Goal: Transaction & Acquisition: Purchase product/service

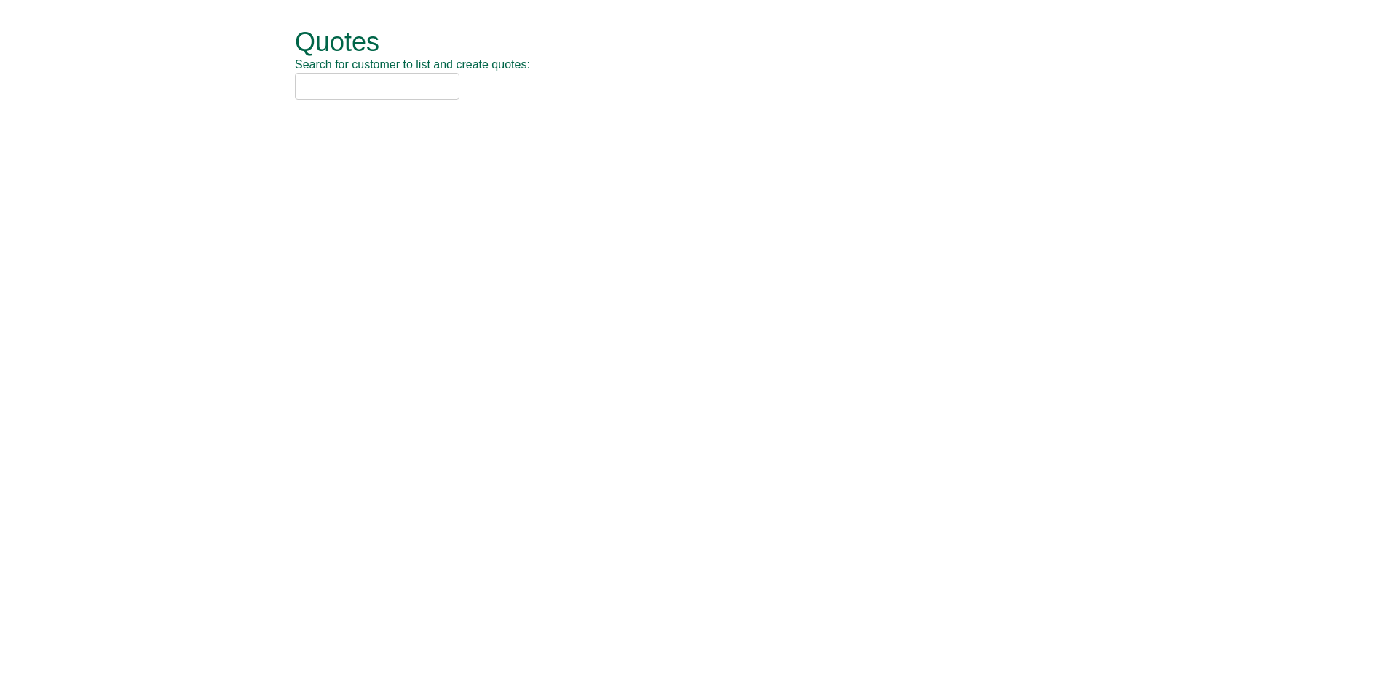
click at [377, 97] on input "text" at bounding box center [377, 86] width 165 height 27
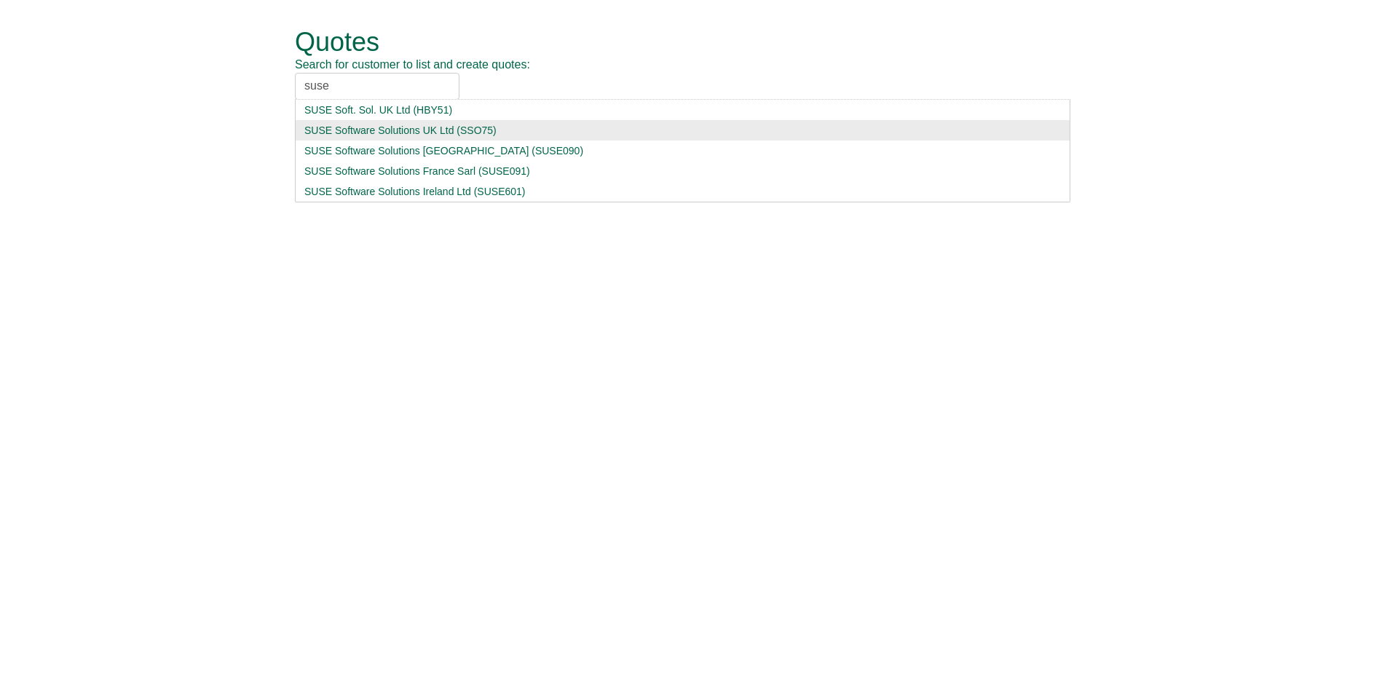
type input "suse"
click at [455, 135] on div "SUSE Software Solutions UK Ltd (SSO75)" at bounding box center [682, 130] width 756 height 15
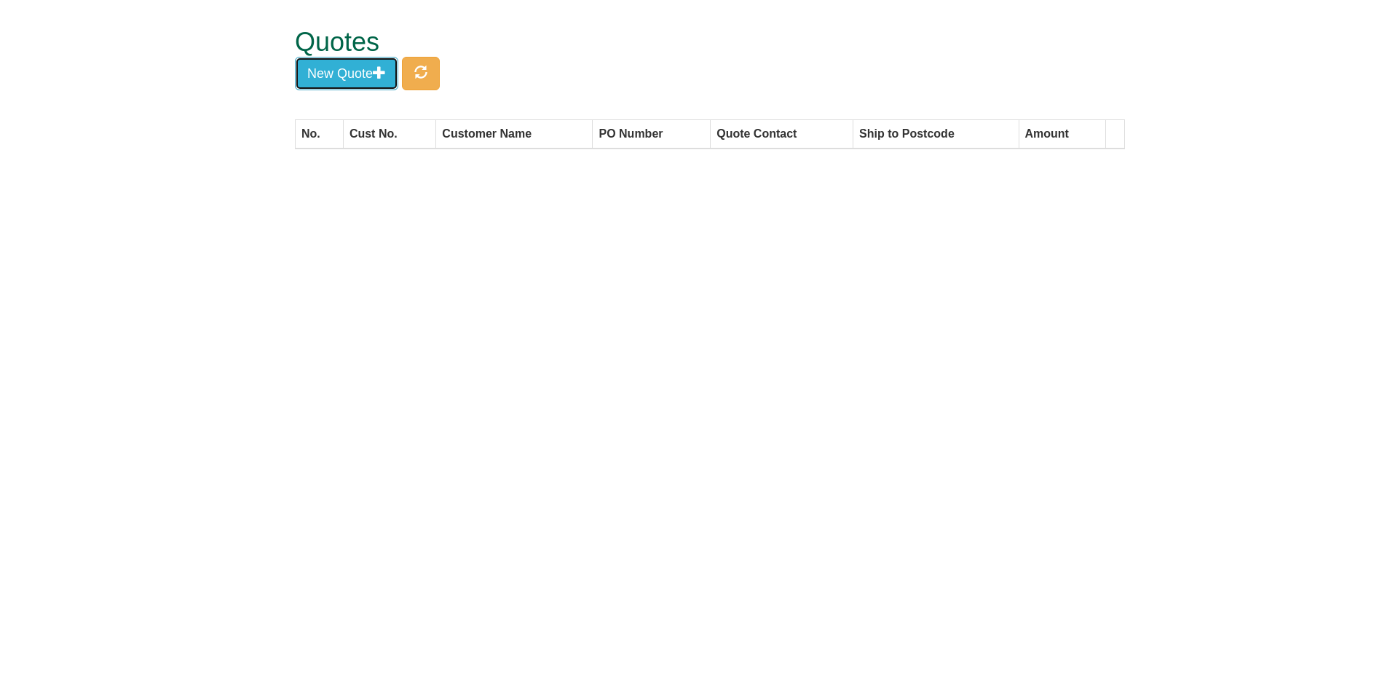
click at [337, 67] on button "New Quote" at bounding box center [346, 73] width 103 height 33
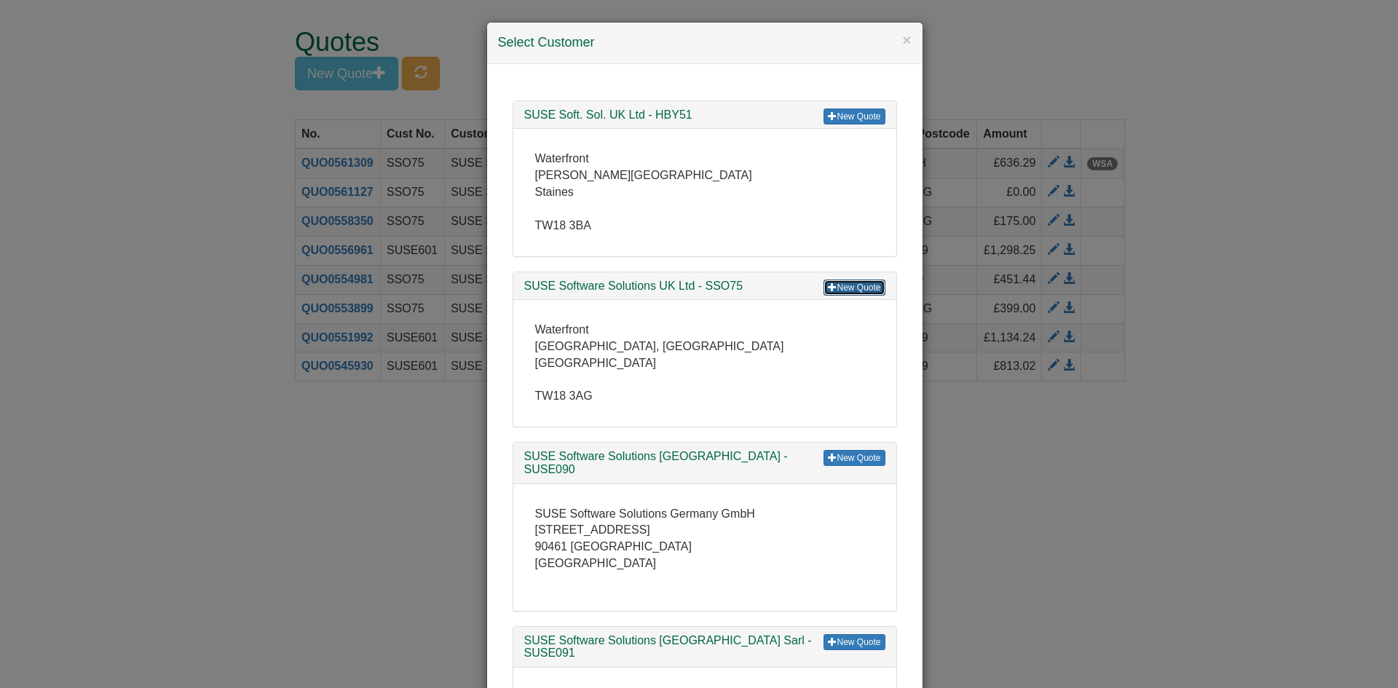
click at [859, 280] on link "New Quote" at bounding box center [853, 288] width 61 height 16
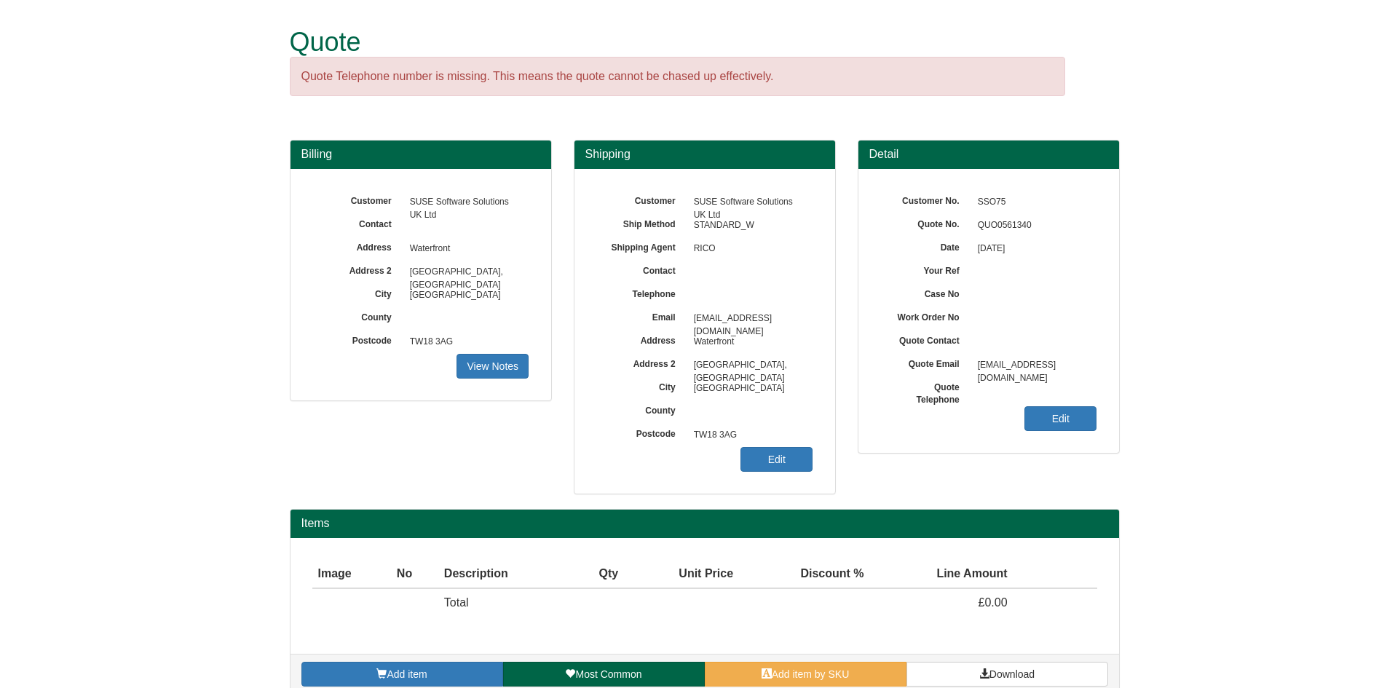
scroll to position [21, 0]
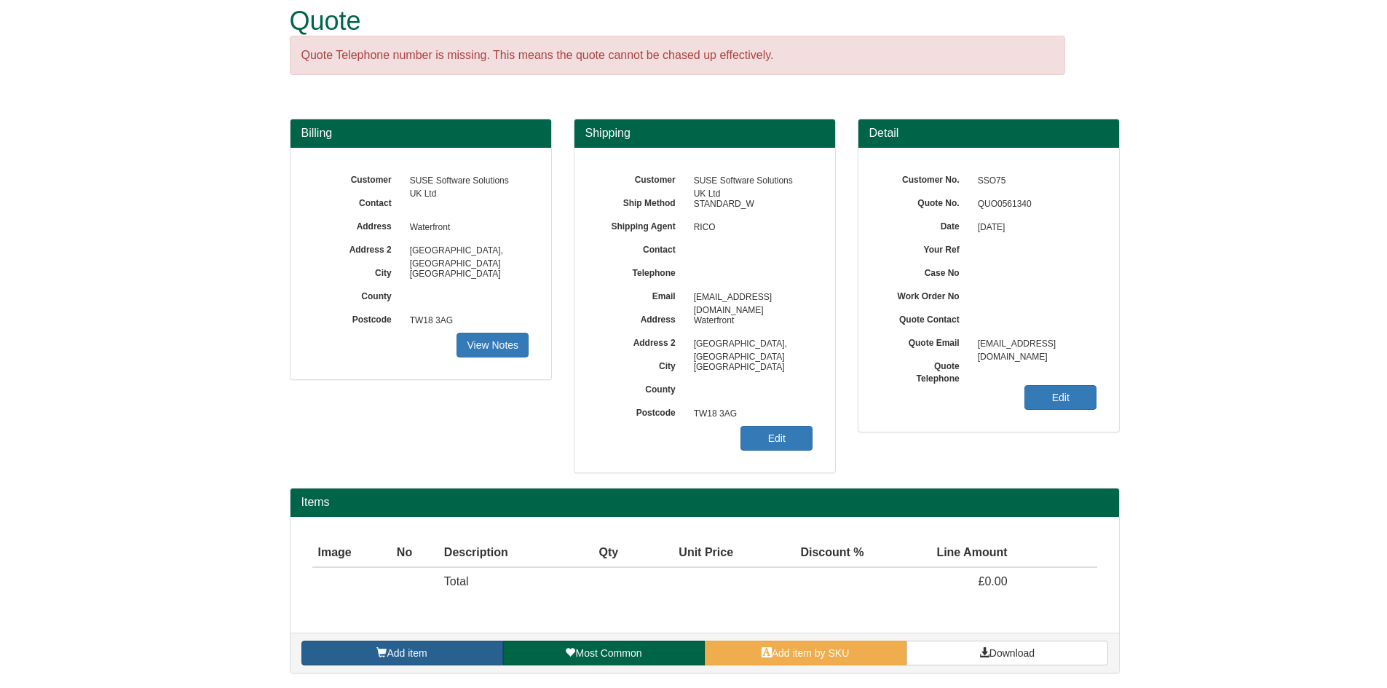
click at [435, 645] on link "Add item" at bounding box center [402, 653] width 202 height 25
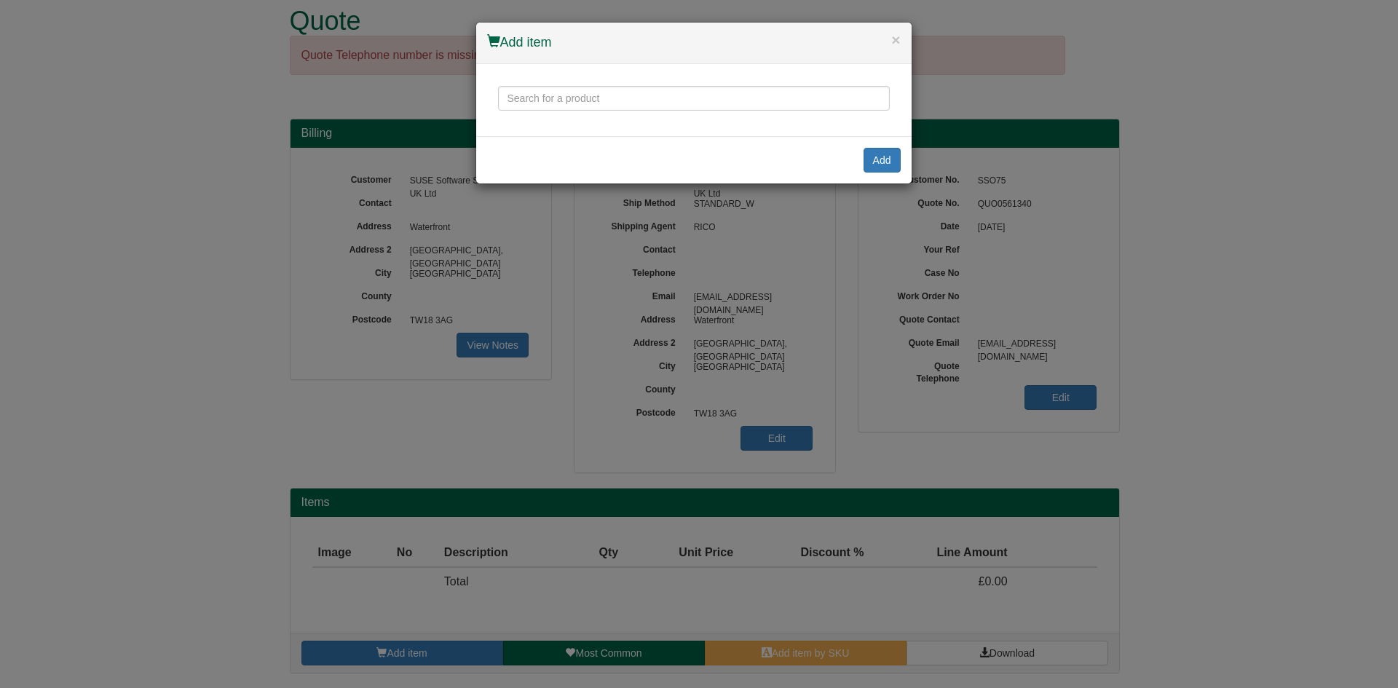
click at [890, 36] on h4 "Add item" at bounding box center [694, 42] width 414 height 19
click at [893, 40] on button "×" at bounding box center [895, 39] width 9 height 15
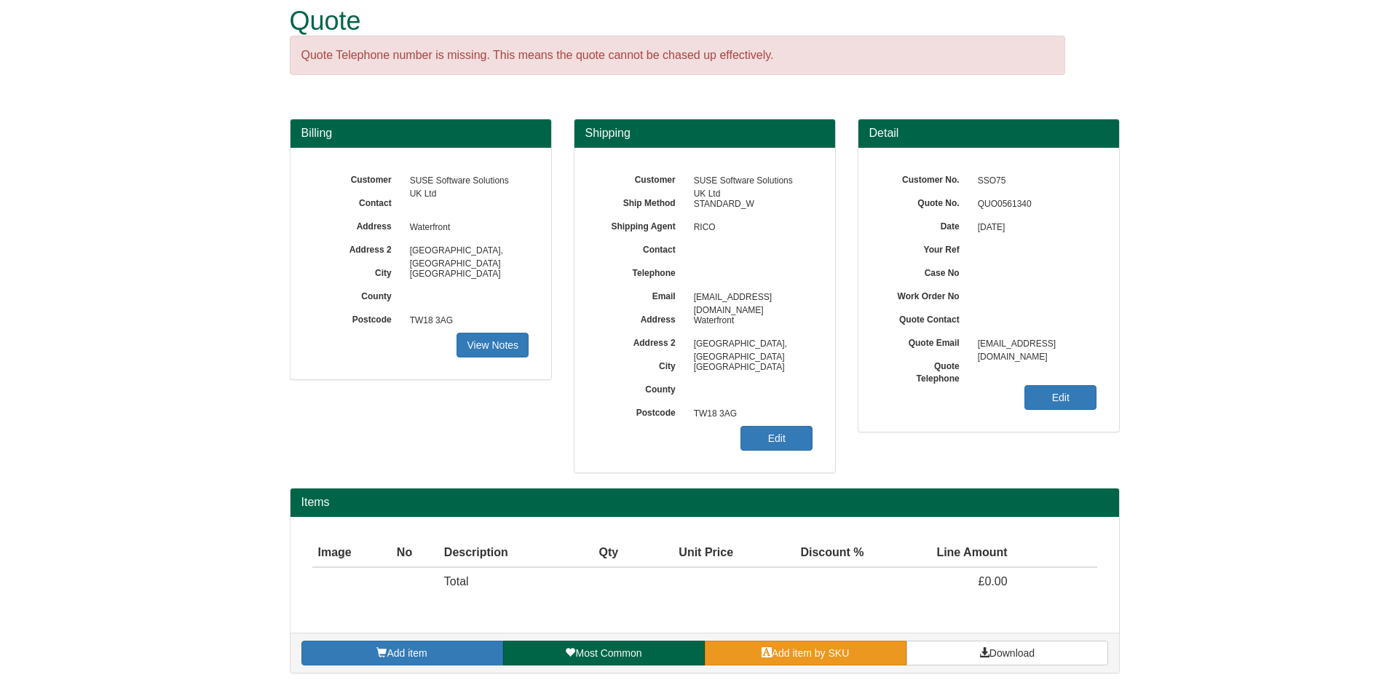
click at [779, 654] on span "Add item by SKU" at bounding box center [811, 653] width 78 height 12
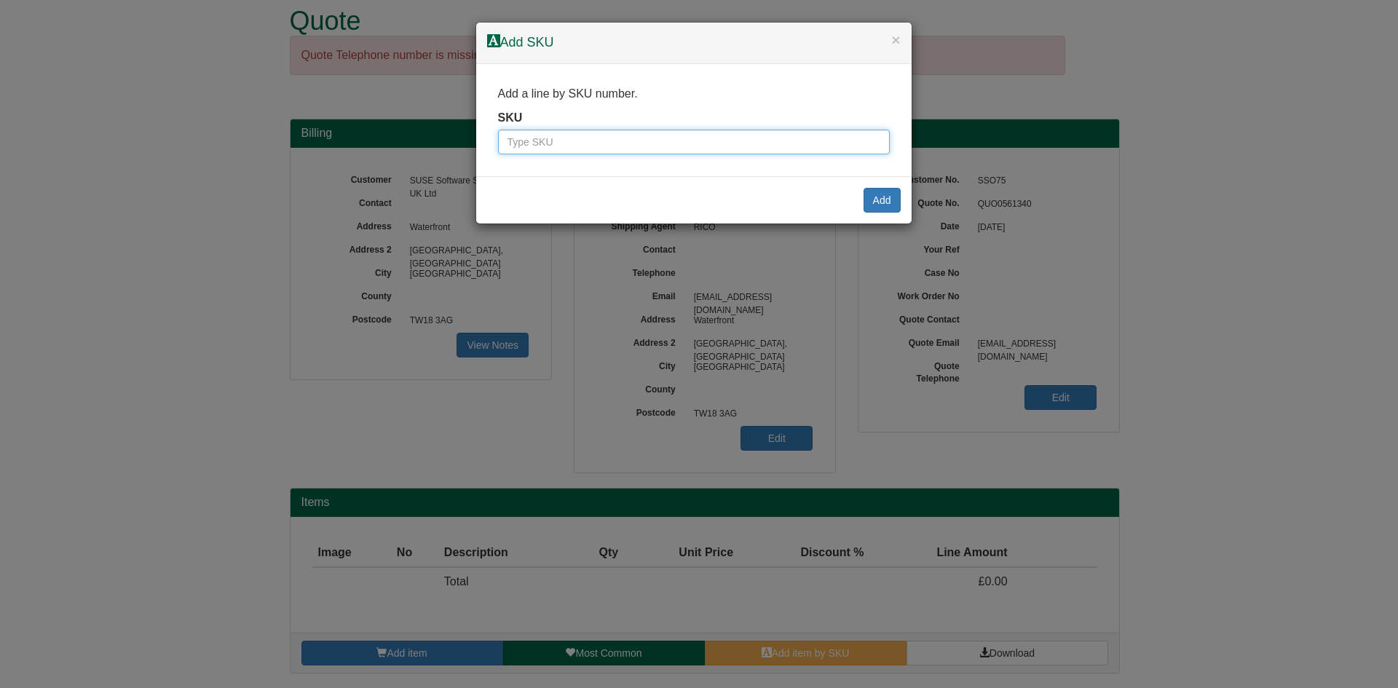
click at [545, 138] on input "text" at bounding box center [694, 142] width 392 height 25
paste input "HOMEMBCHWEB"
type input "HOMEMBCHWEB"
click input "Save" at bounding box center [0, 0] width 0 height 0
click at [870, 202] on button "Add" at bounding box center [881, 200] width 37 height 25
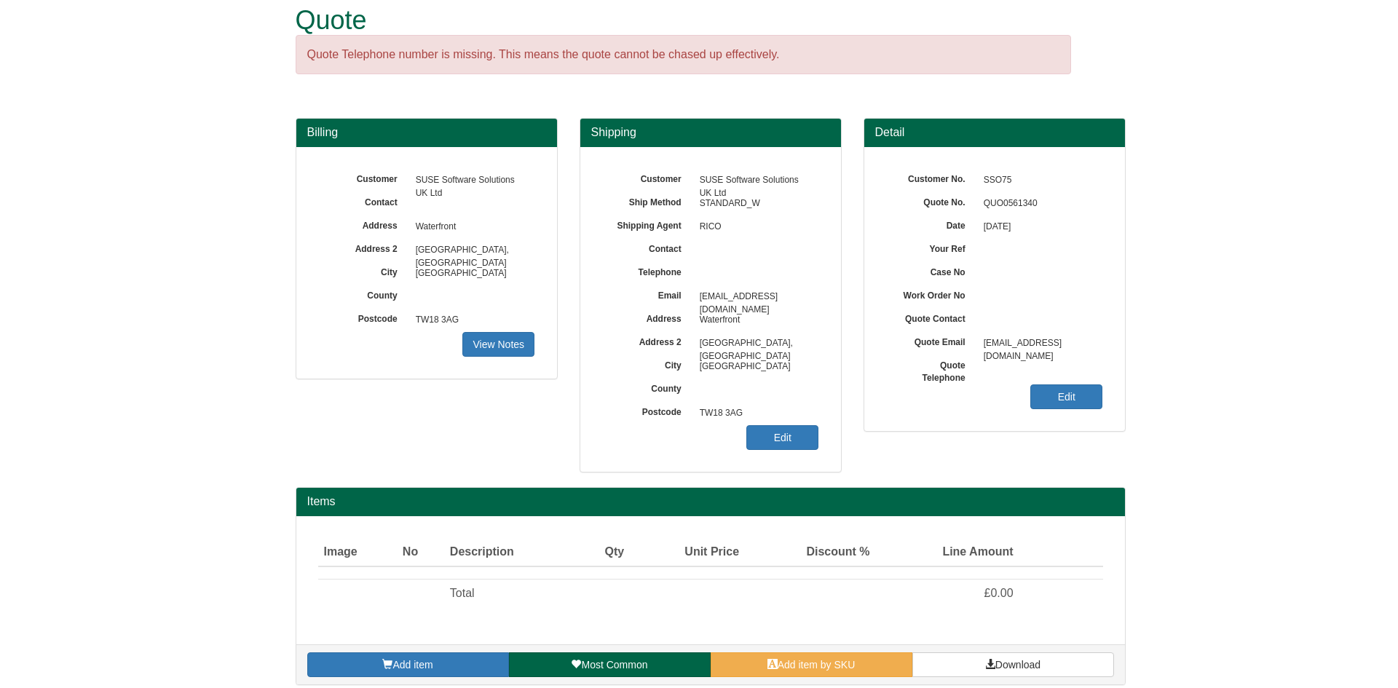
scroll to position [33, 0]
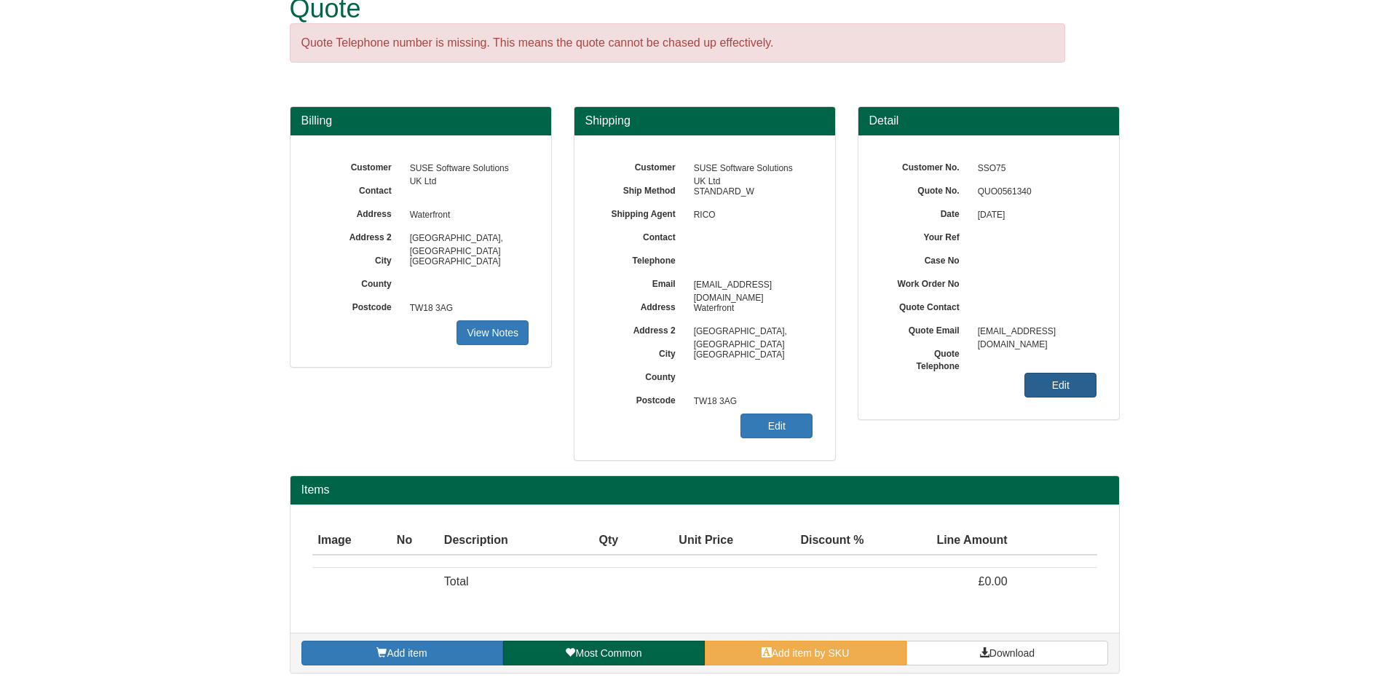
click at [1070, 379] on link "Edit" at bounding box center [1060, 385] width 72 height 25
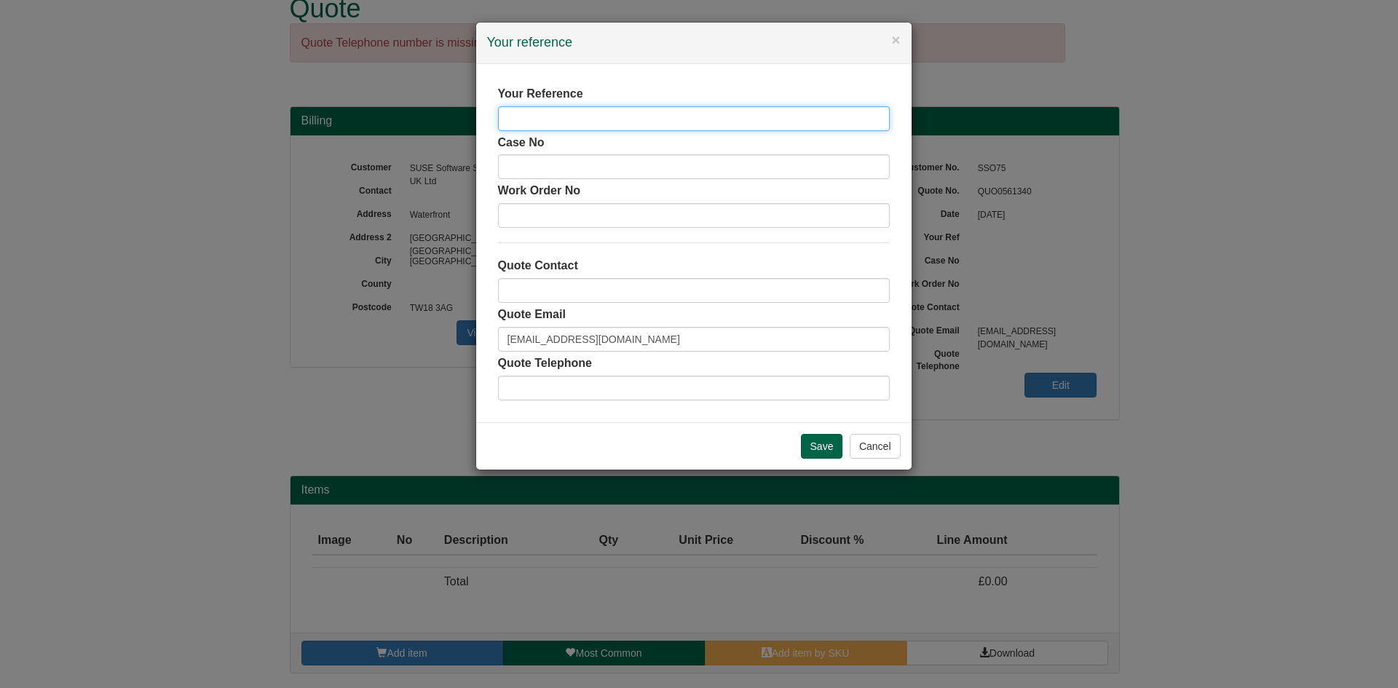
click at [560, 114] on input "text" at bounding box center [694, 118] width 392 height 25
type input "[PERSON_NAME]"
click at [819, 455] on input "Save" at bounding box center [822, 446] width 42 height 25
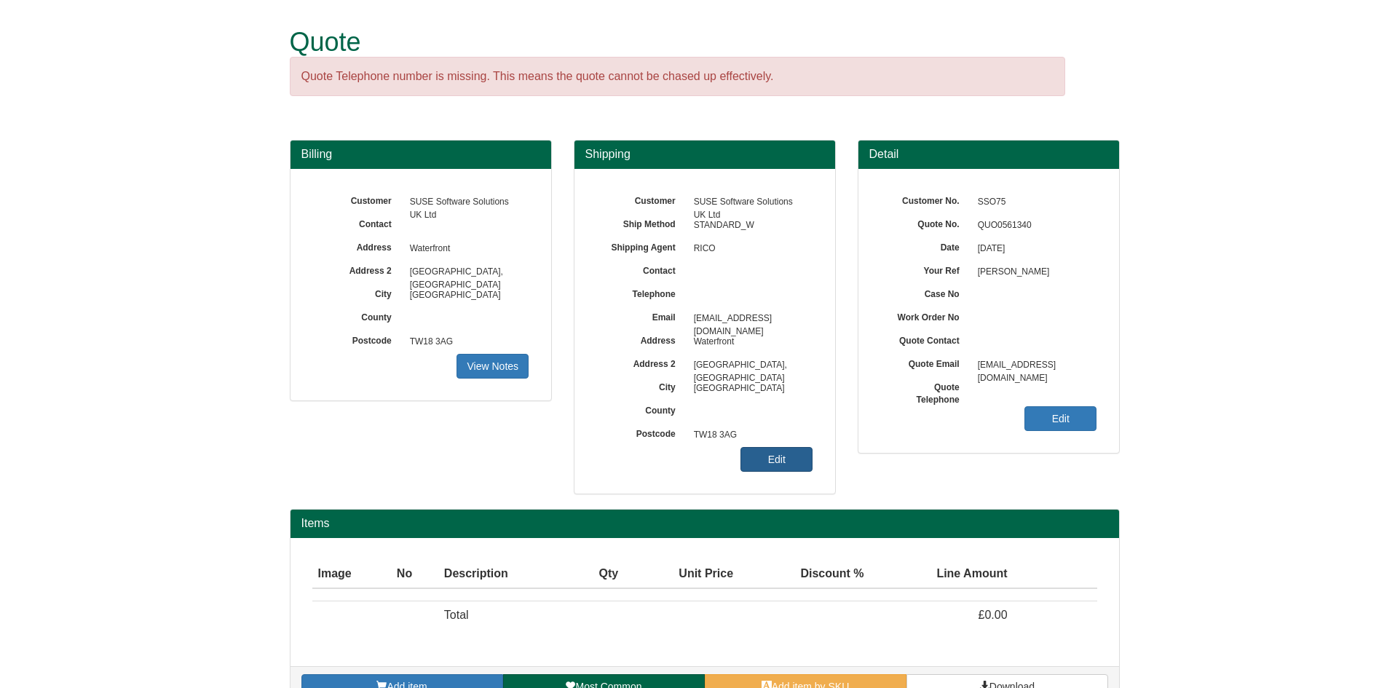
click at [788, 459] on link "Edit" at bounding box center [776, 459] width 72 height 25
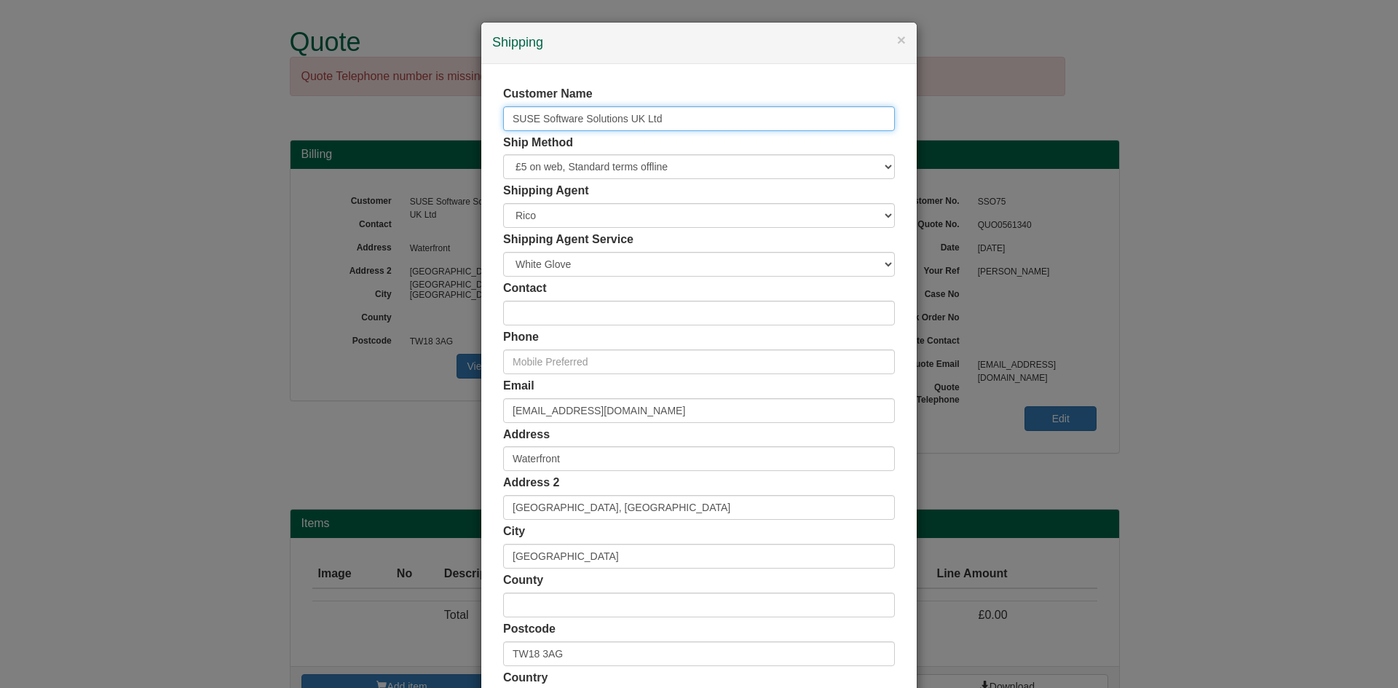
drag, startPoint x: 728, startPoint y: 118, endPoint x: 392, endPoint y: 116, distance: 335.6
click at [392, 116] on div "× Shipping Customer Name SUSE Software Solutions UK Ltd Ship Method Free of Cha…" at bounding box center [699, 344] width 1398 height 688
type input "Stefanie McIntosh"
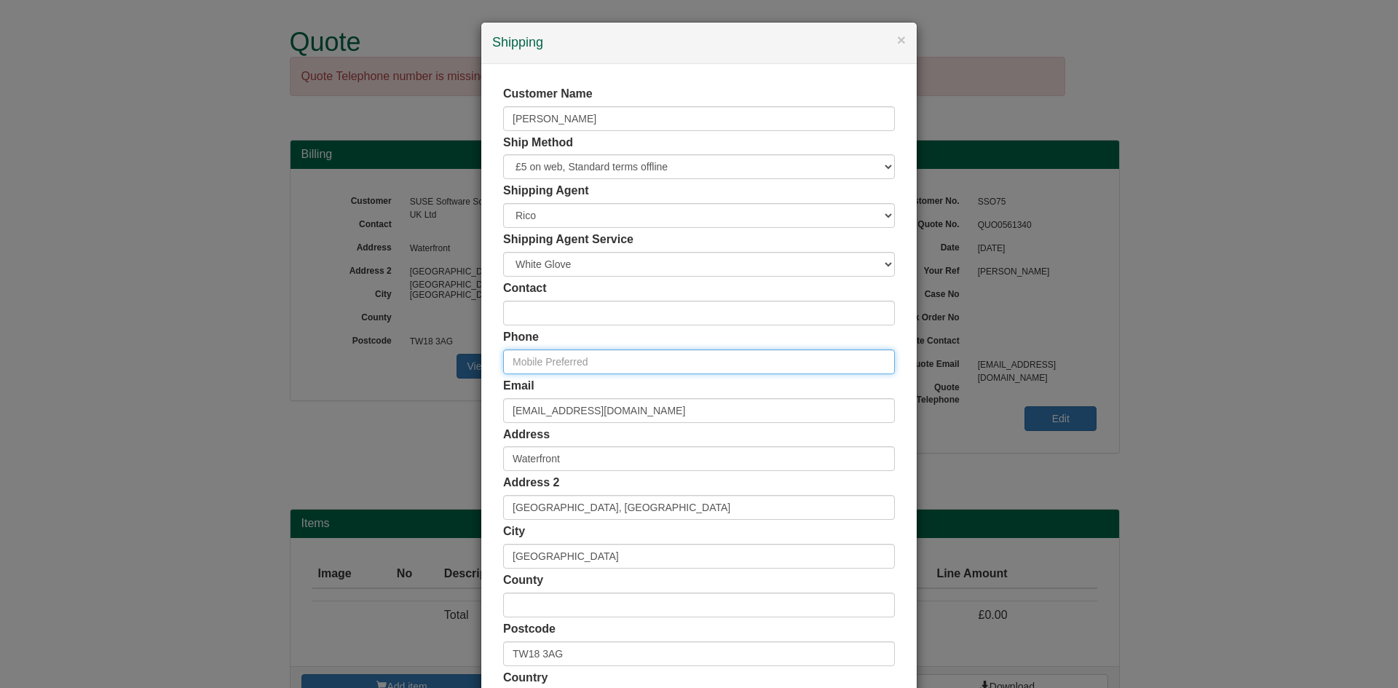
click at [604, 349] on input "text" at bounding box center [699, 361] width 392 height 25
click at [592, 349] on input "text" at bounding box center [699, 361] width 392 height 25
paste input "+447712 273 240"
type input "+447712 273 240"
drag, startPoint x: 651, startPoint y: 422, endPoint x: 377, endPoint y: 411, distance: 274.0
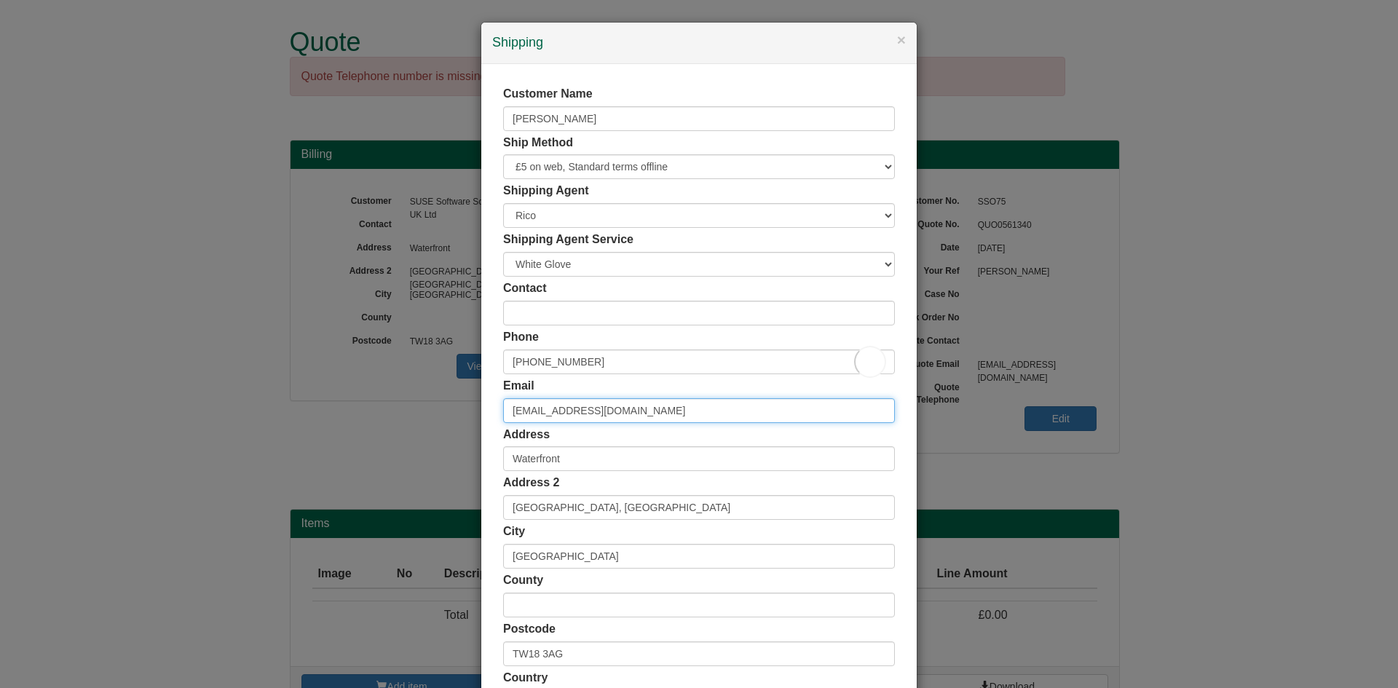
click at [377, 411] on div "× Shipping Customer Name Stefanie McIntosh Ship Method Free of Charge £5 Flat R…" at bounding box center [699, 344] width 1398 height 688
click at [553, 415] on input "email" at bounding box center [699, 410] width 392 height 25
click at [571, 399] on input "email" at bounding box center [699, 410] width 392 height 25
paste input "stefanie.mcintosh@suse.com"
type input "stefanie.mcintosh@suse.com"
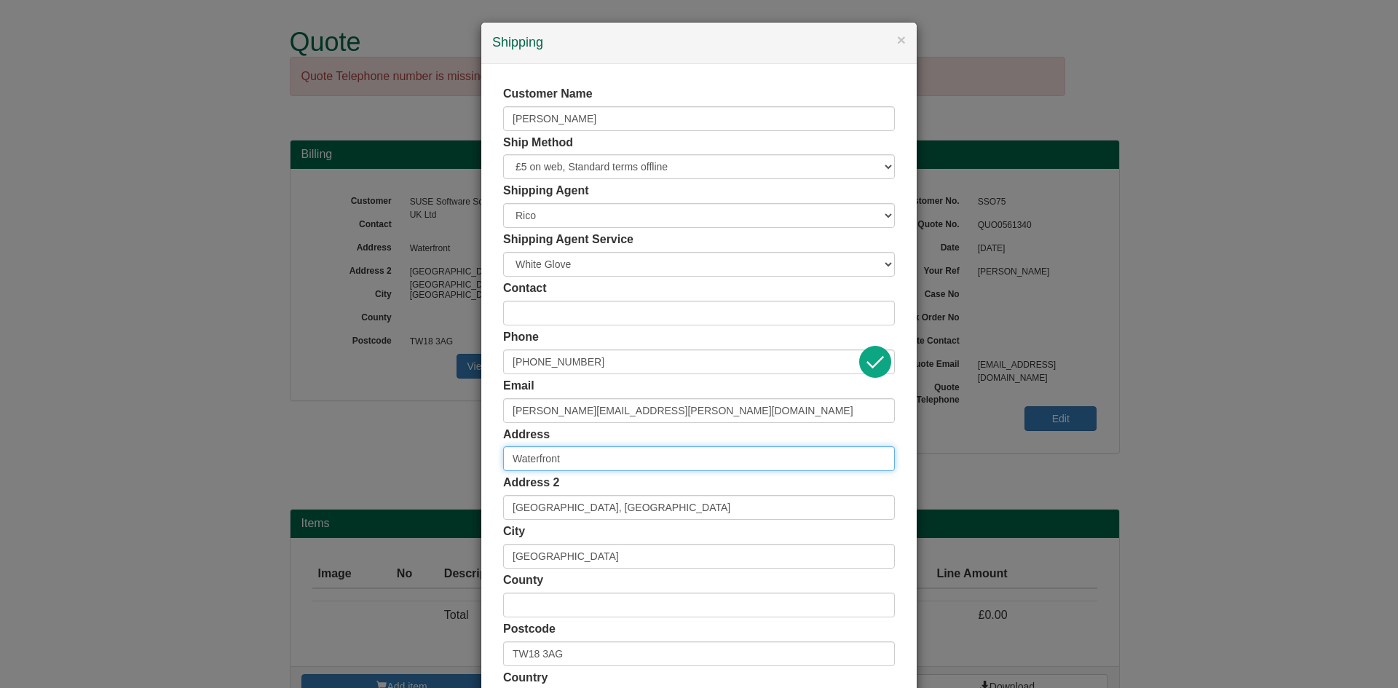
drag, startPoint x: 600, startPoint y: 451, endPoint x: 381, endPoint y: 440, distance: 219.4
click at [384, 449] on div "× Shipping Customer Name Stefanie McIntosh Ship Method Free of Charge £5 Flat R…" at bounding box center [699, 344] width 1398 height 688
click at [516, 459] on input "text" at bounding box center [699, 458] width 392 height 25
paste input "Bt36 5FG"
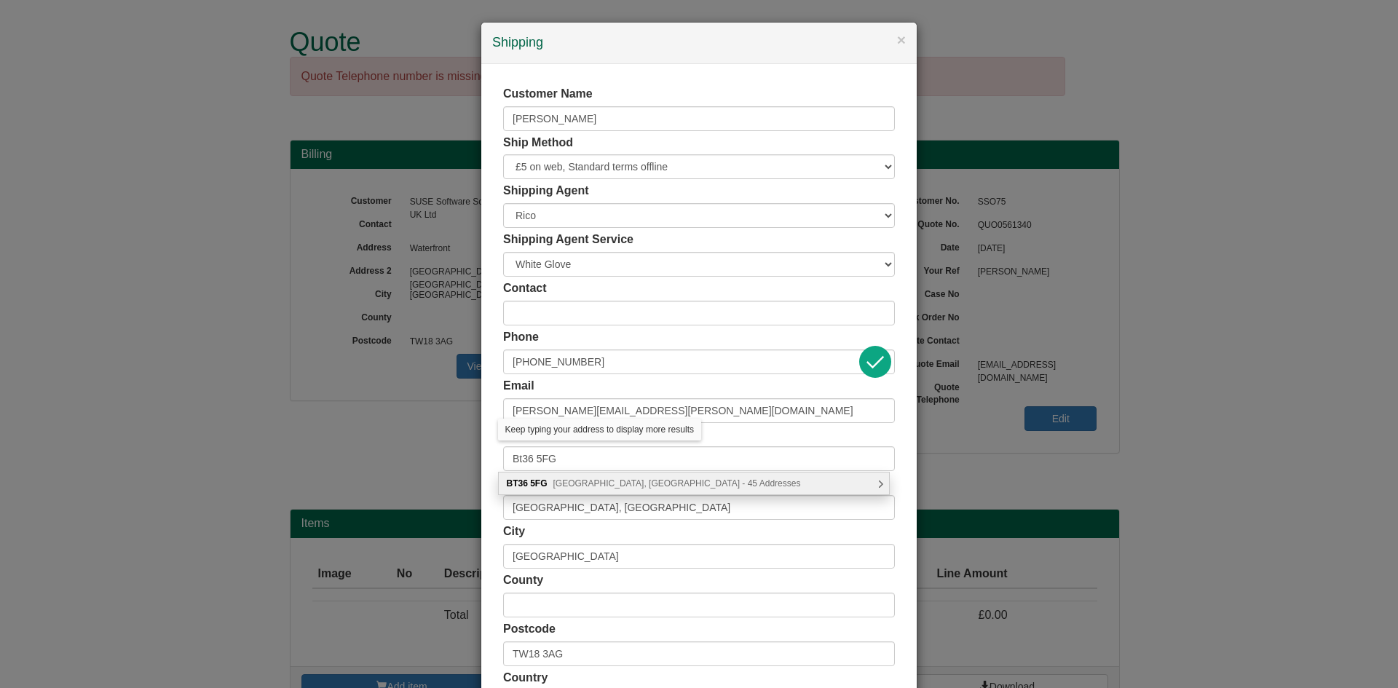
click at [637, 491] on div "BT36 5FG Craiglands Manor, Newtownabbey - 45 Addresses" at bounding box center [694, 484] width 390 height 22
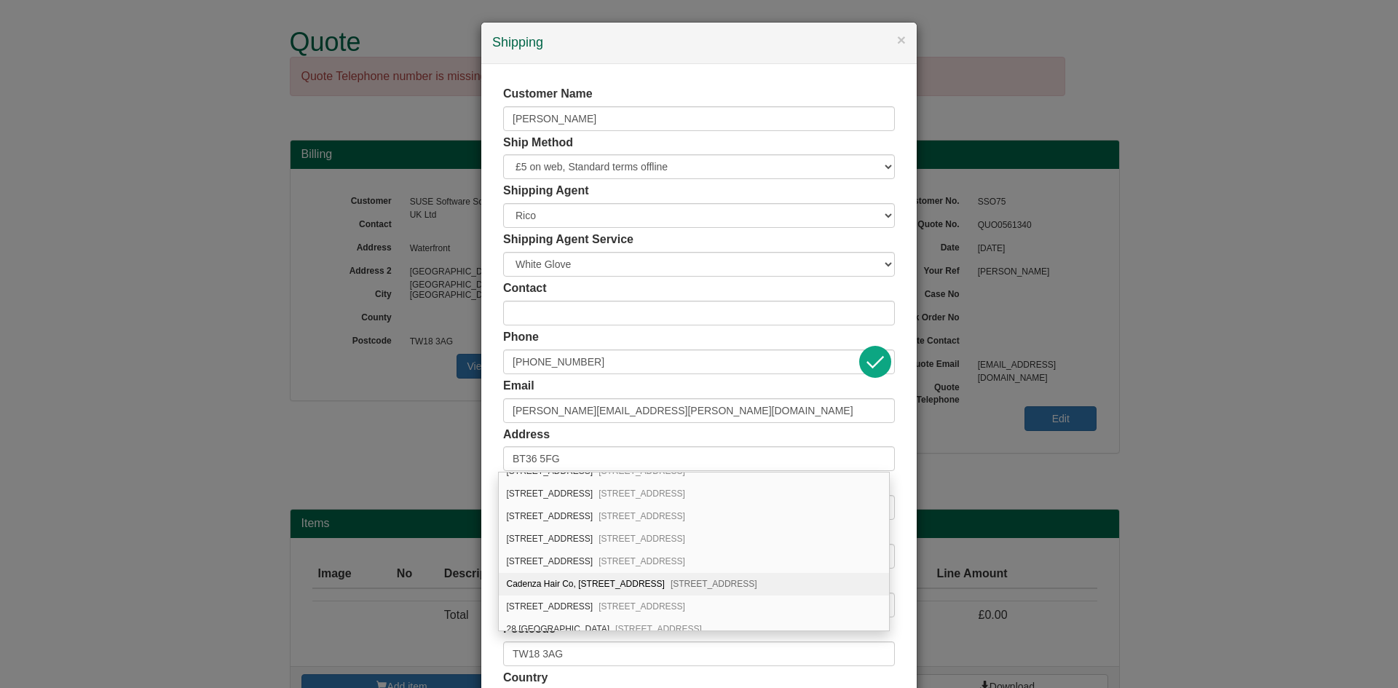
scroll to position [460, 0]
click at [564, 505] on div "23 Craiglands Manor Newtownabbey, BT36 5FG" at bounding box center [694, 497] width 390 height 23
type input "[STREET_ADDRESS]"
type input "Newtownabbey"
type input "County [GEOGRAPHIC_DATA]"
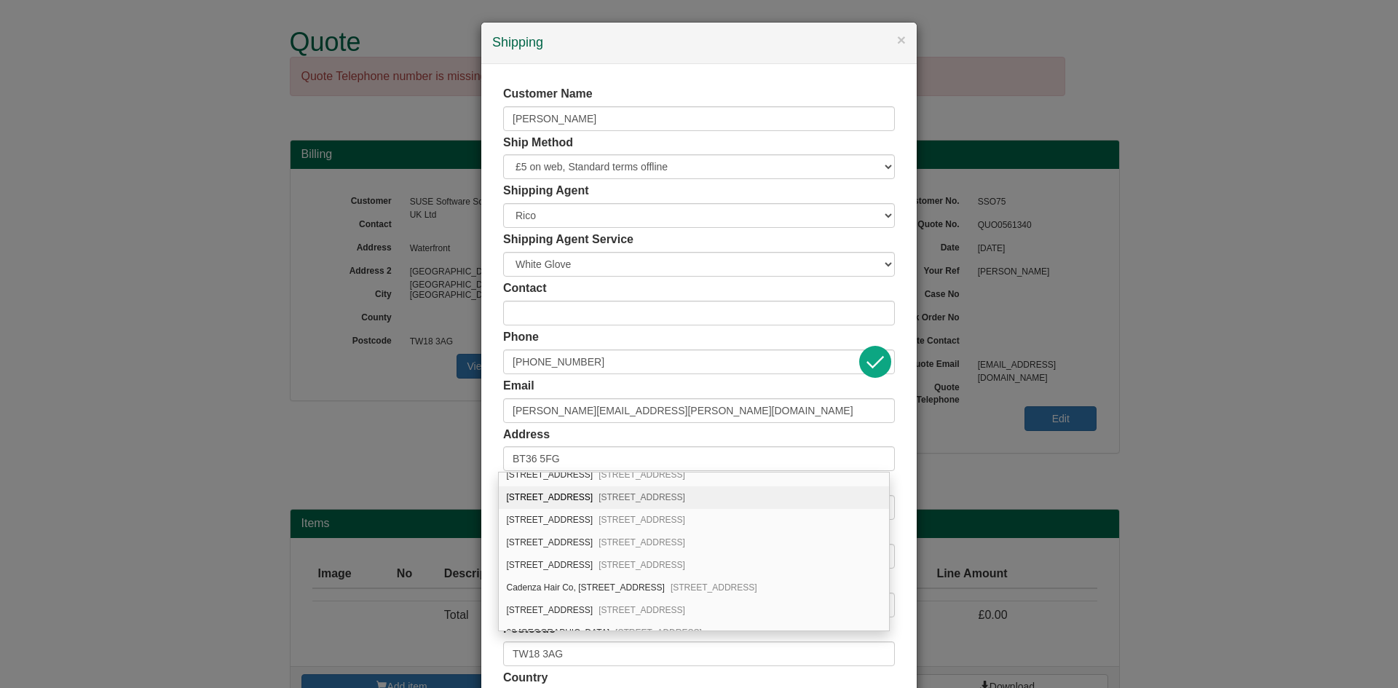
type input "BT36 5FG"
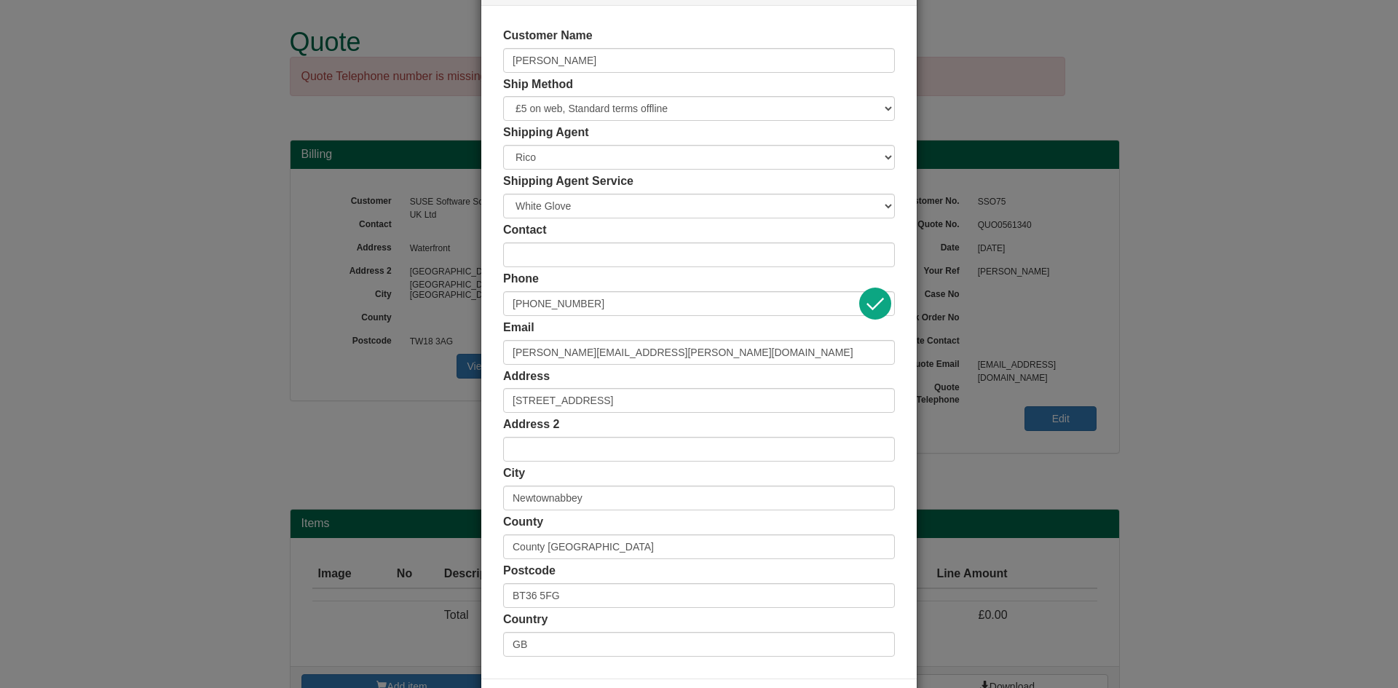
scroll to position [119, 0]
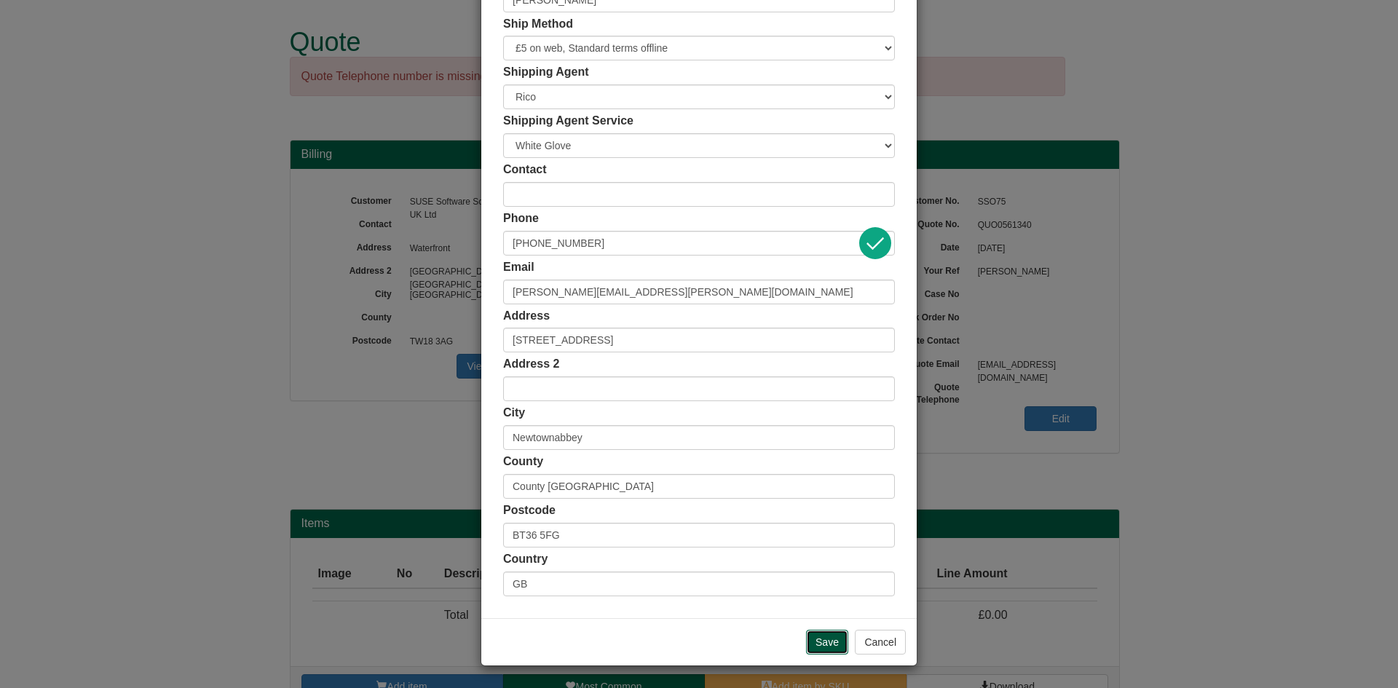
click at [817, 651] on input "Save" at bounding box center [827, 642] width 42 height 25
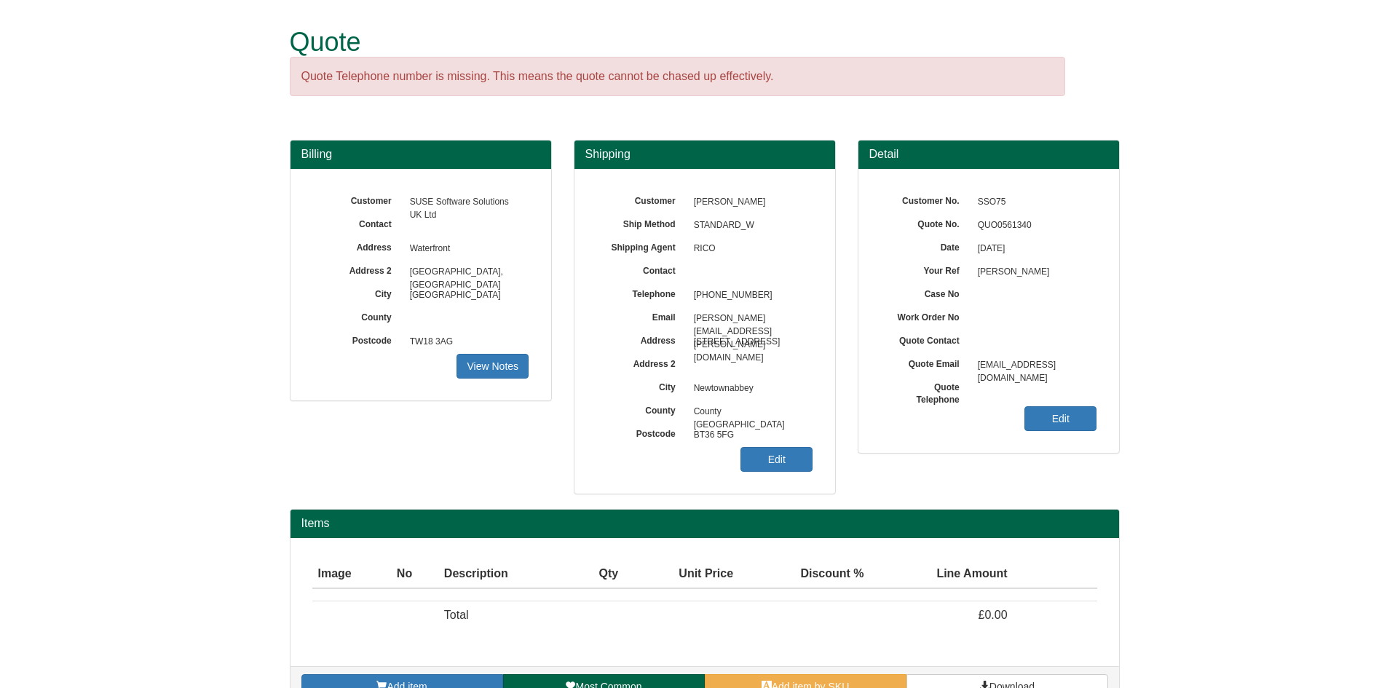
scroll to position [33, 0]
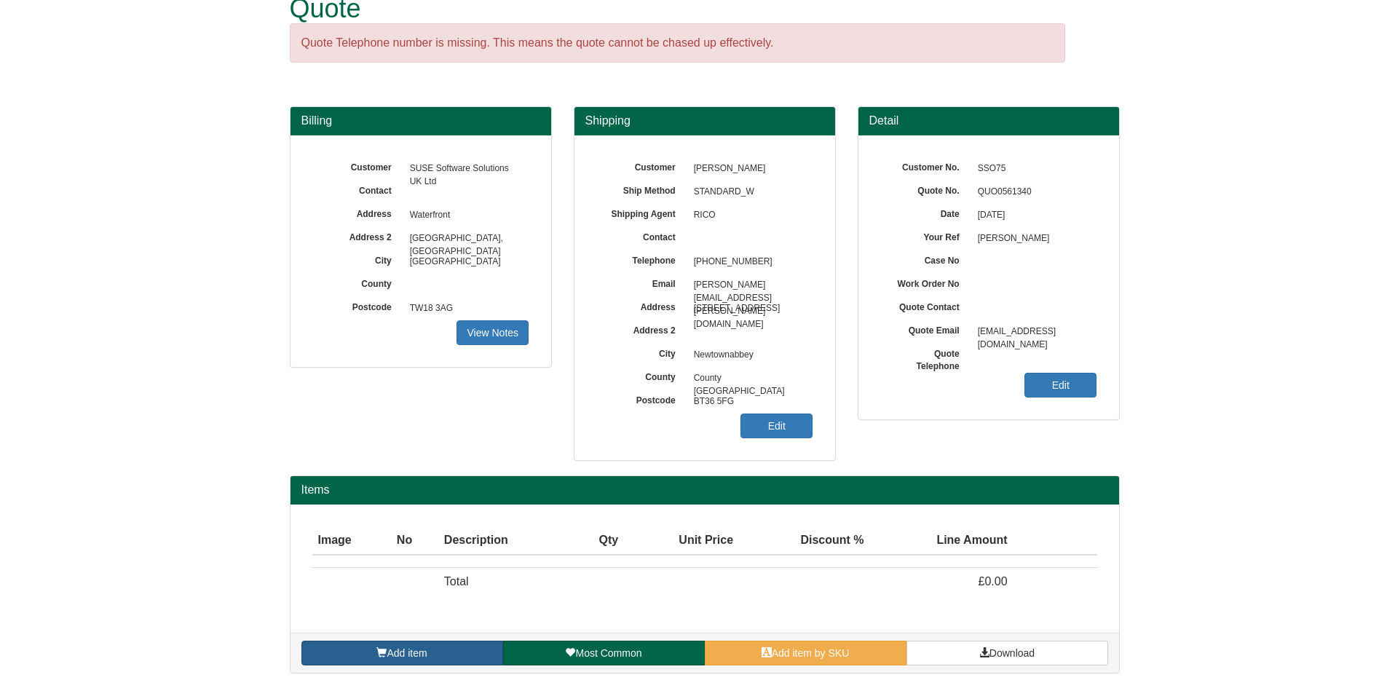
click at [384, 660] on link "Add item" at bounding box center [402, 653] width 202 height 25
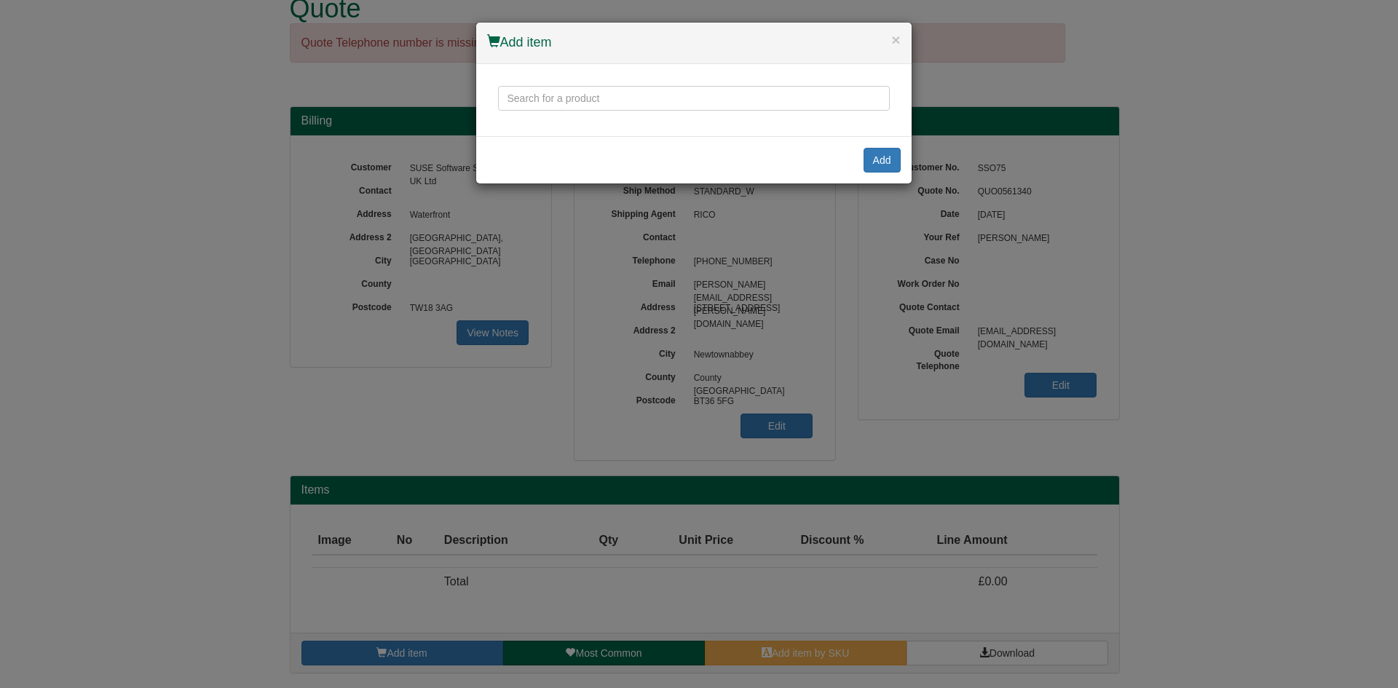
drag, startPoint x: 598, startPoint y: 78, endPoint x: 570, endPoint y: 98, distance: 34.5
click at [596, 80] on div at bounding box center [693, 100] width 435 height 72
click at [570, 98] on input "text" at bounding box center [694, 98] width 392 height 25
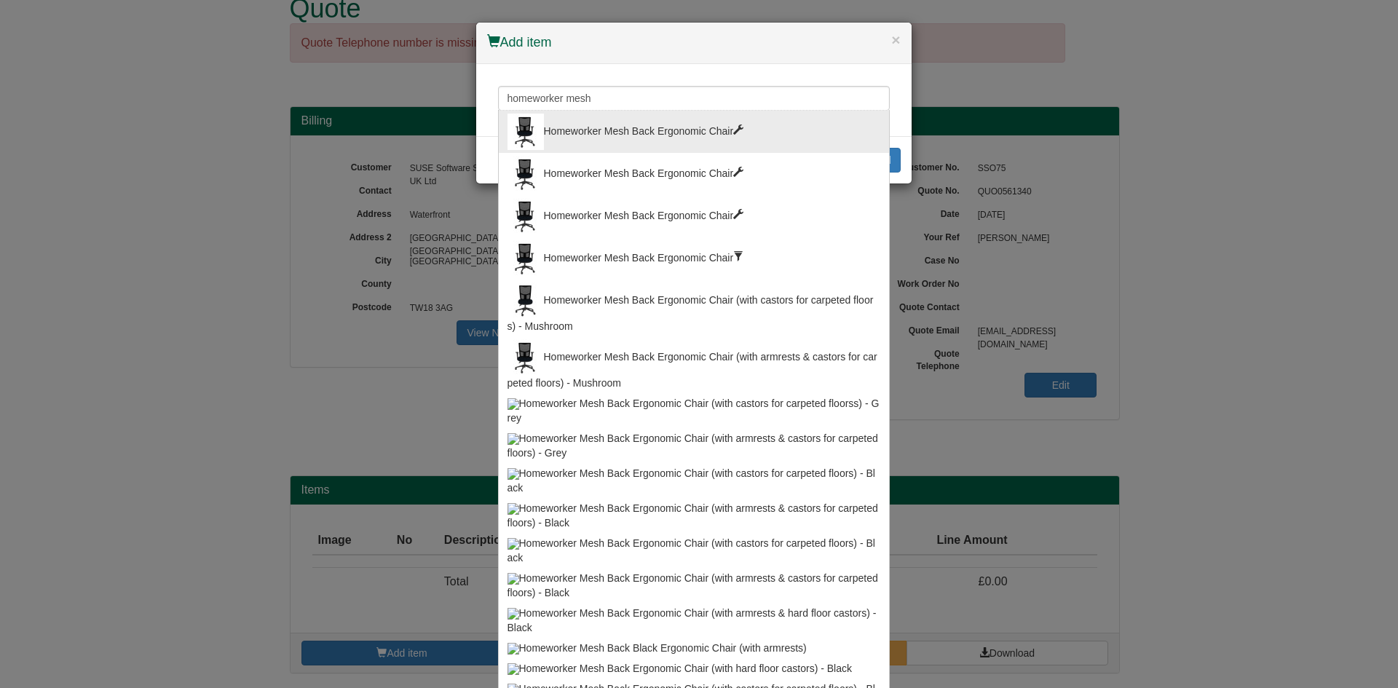
click at [602, 124] on div "Homeworker Mesh Back Ergonomic Chair" at bounding box center [693, 132] width 373 height 36
type input "Homeworker Mesh Back Ergonomic Chair"
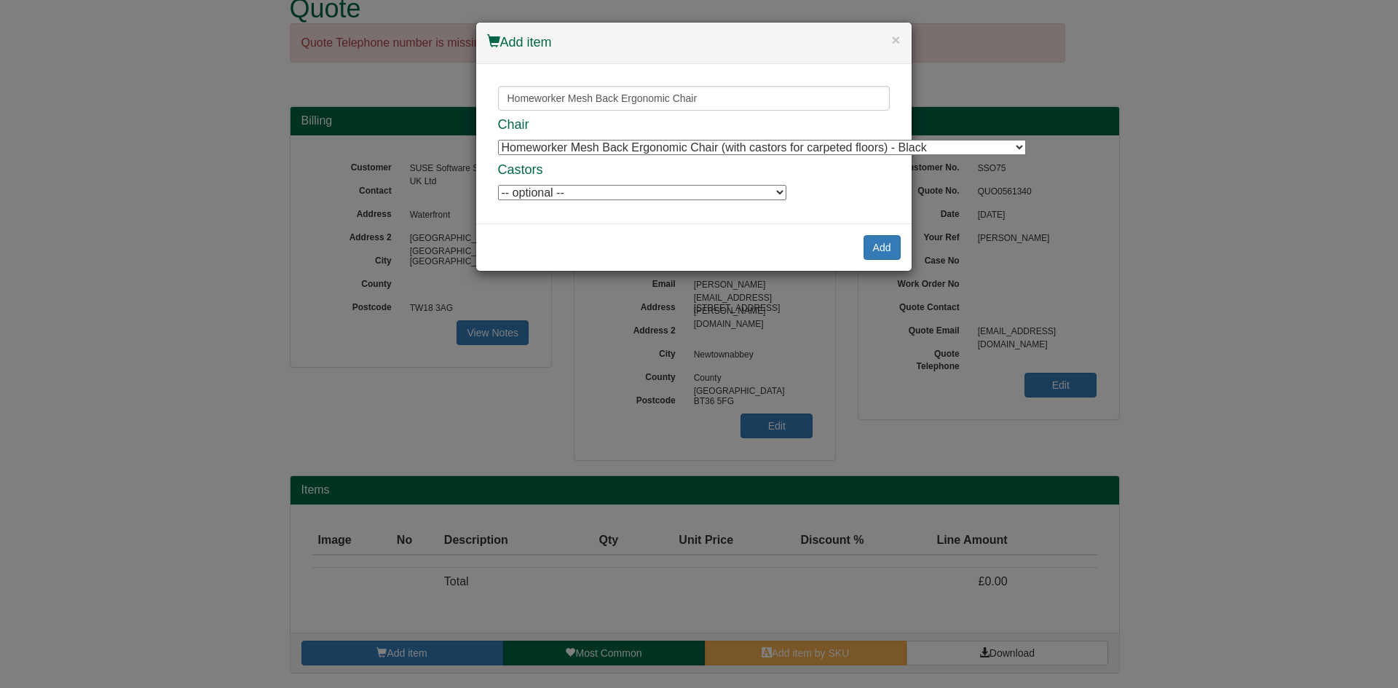
click at [688, 145] on select "Homeworker Mesh Back Ergonomic Chair (with castors for carpeted floors) - Black…" at bounding box center [762, 147] width 528 height 15
select select "3127018"
click at [498, 140] on select "Homeworker Mesh Back Ergonomic Chair (with castors for carpeted floors) - Black…" at bounding box center [762, 147] width 528 height 15
click at [587, 197] on select "-- optional -- Positiv Soft Wheel Castors For Hard Floors (set of 5) Positiv So…" at bounding box center [642, 192] width 288 height 15
drag, startPoint x: 716, startPoint y: 183, endPoint x: 756, endPoint y: 192, distance: 41.7
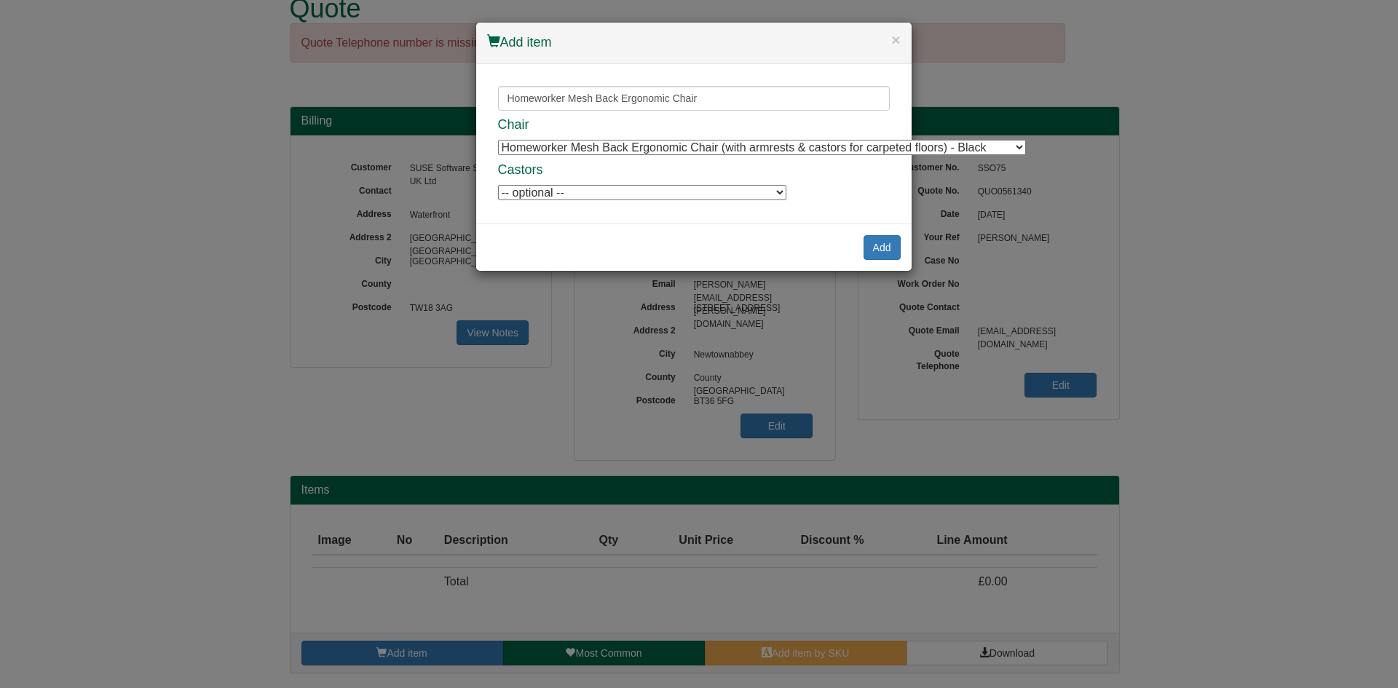
click at [716, 183] on div "Chair Homeworker Mesh Back Ergonomic Chair (with castors for carpeted floors) -…" at bounding box center [694, 160] width 392 height 84
click at [888, 248] on button "Add" at bounding box center [881, 247] width 37 height 25
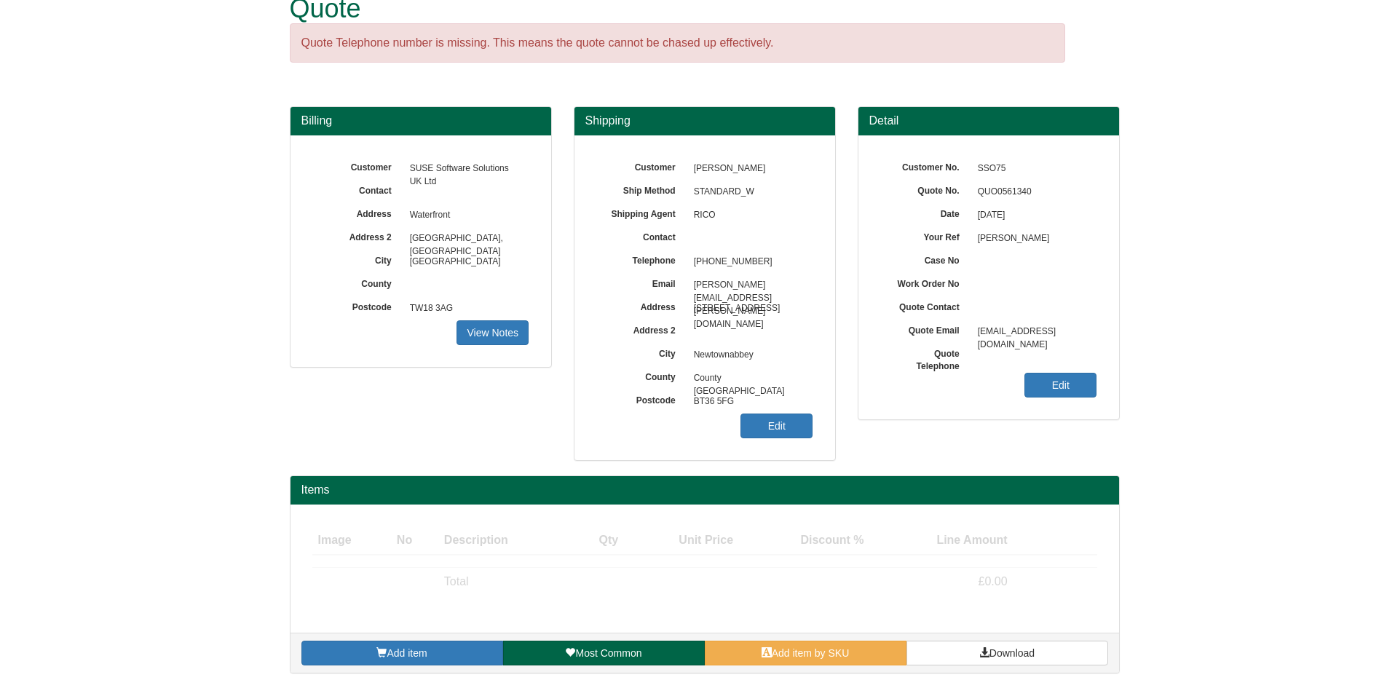
click at [414, 666] on div "Add item Most Common Add item by SKU Download" at bounding box center [704, 653] width 829 height 40
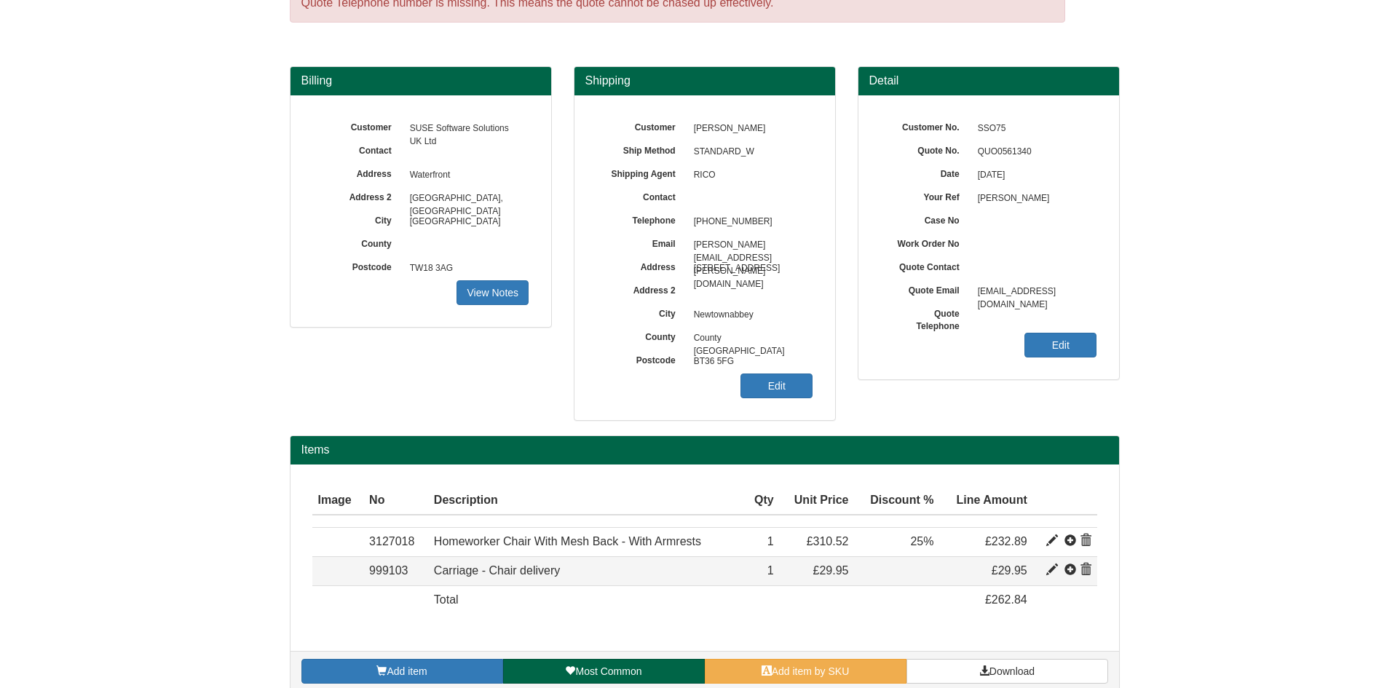
scroll to position [92, 0]
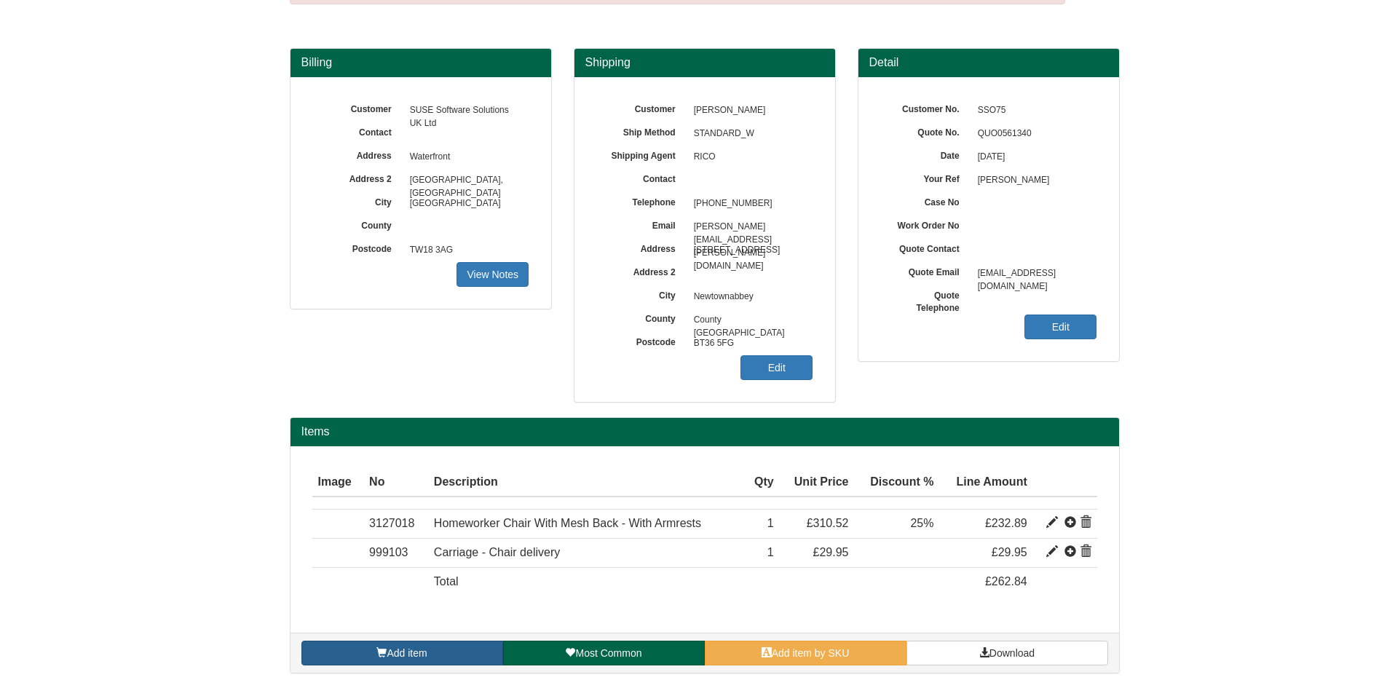
click at [413, 655] on span "Add item" at bounding box center [407, 653] width 40 height 12
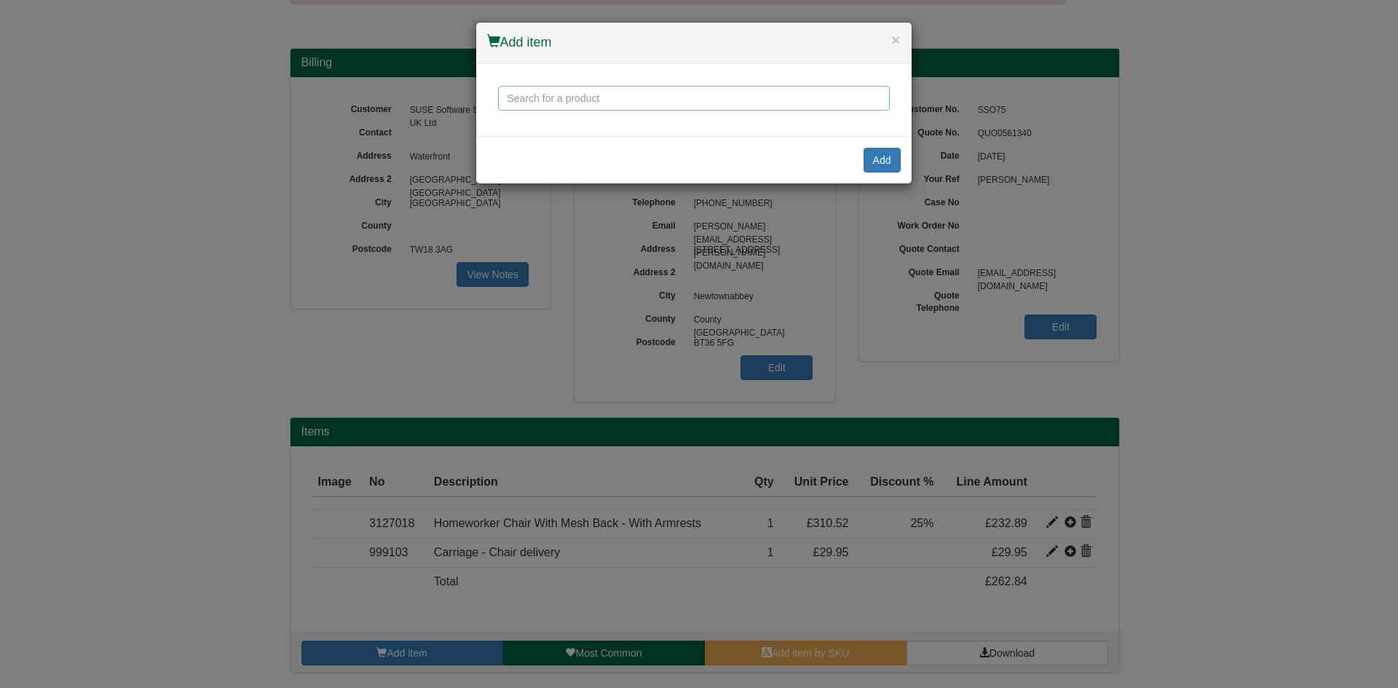
click at [593, 96] on input "text" at bounding box center [694, 98] width 392 height 25
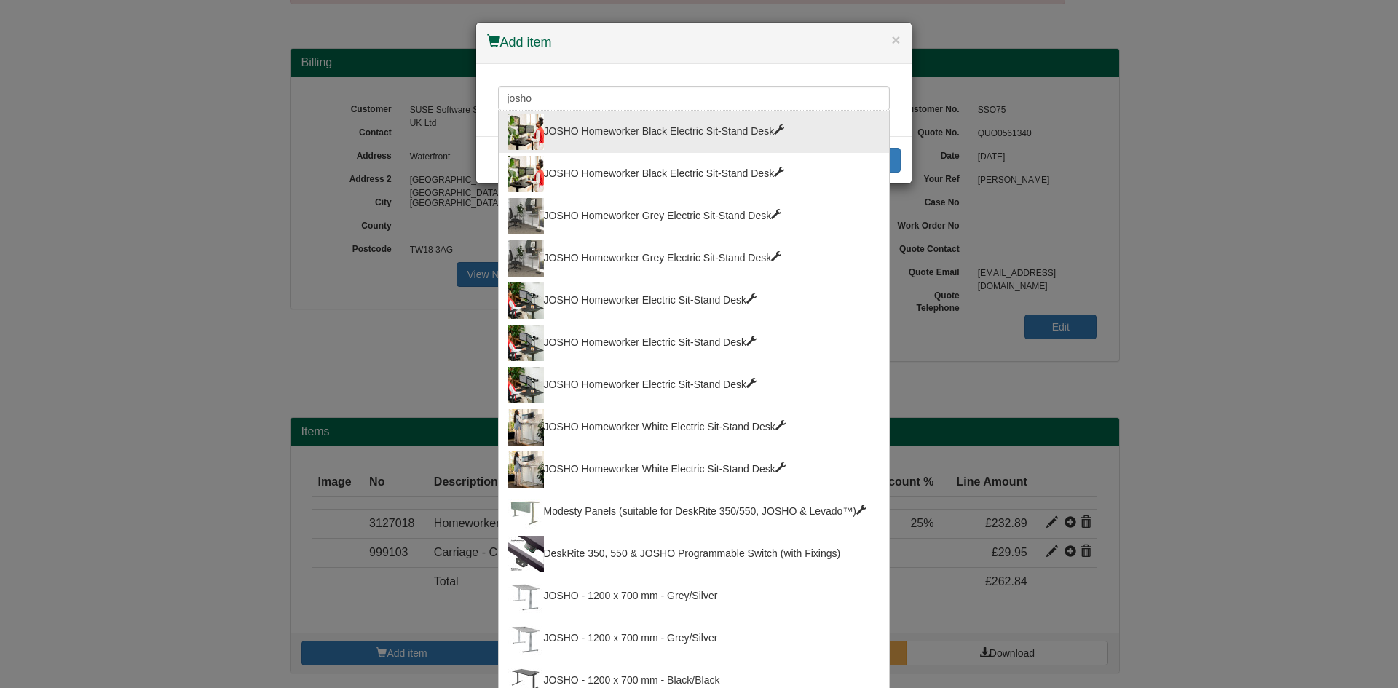
click at [621, 124] on div "JOSHO Homeworker Black Electric Sit-Stand Desk" at bounding box center [693, 132] width 373 height 36
type input "JOSHO Homeworker Black Electric Sit-Stand Desk"
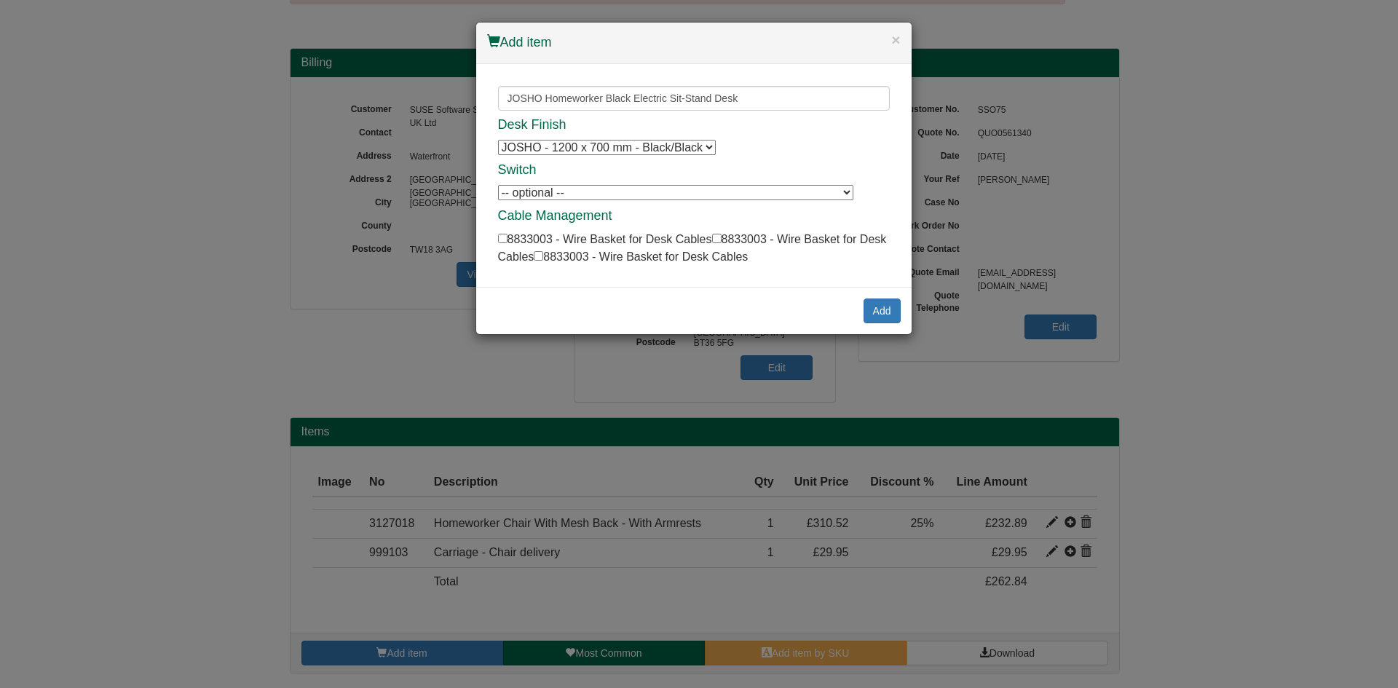
click at [648, 191] on select "-- optional -- DeskRite 350, 550 & JOSHO Programmable Switch (with Fixings) Des…" at bounding box center [675, 192] width 355 height 15
click at [503, 237] on input "checkbox" at bounding box center [502, 238] width 9 height 9
checkbox input "true"
click at [866, 308] on button "Add" at bounding box center [881, 311] width 37 height 25
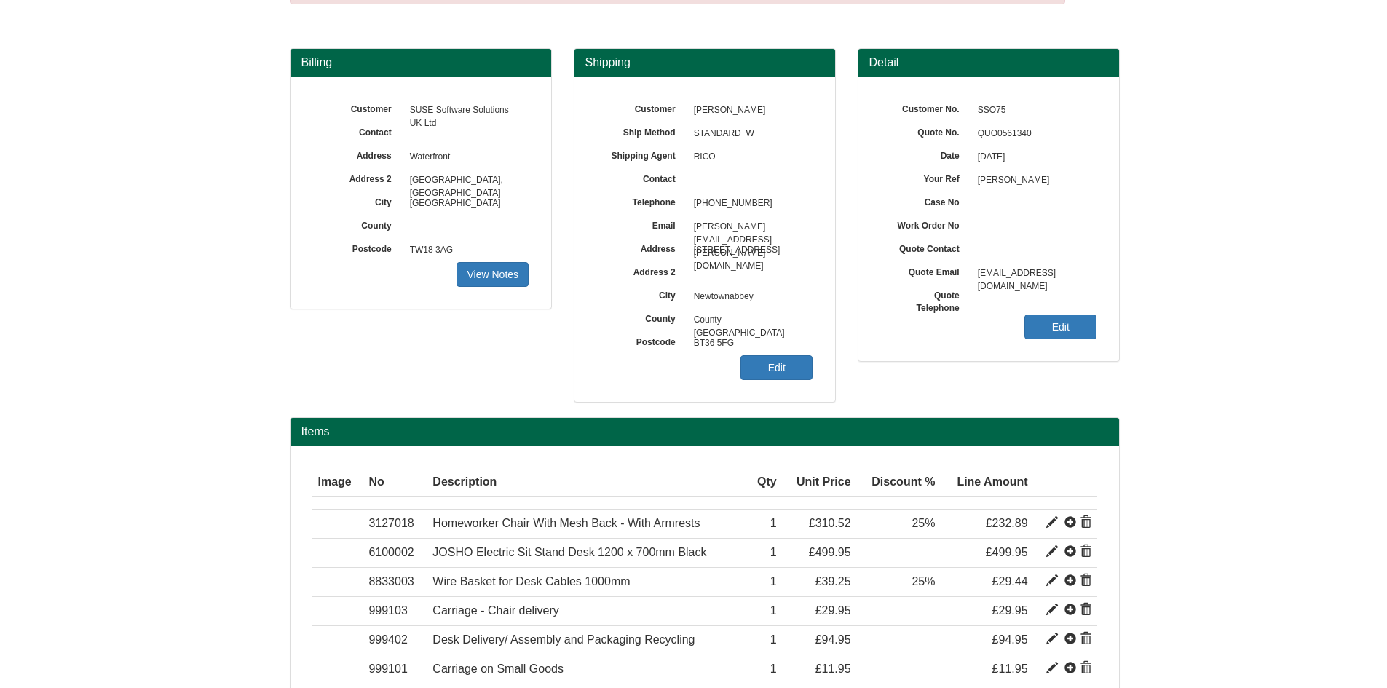
scroll to position [207, 0]
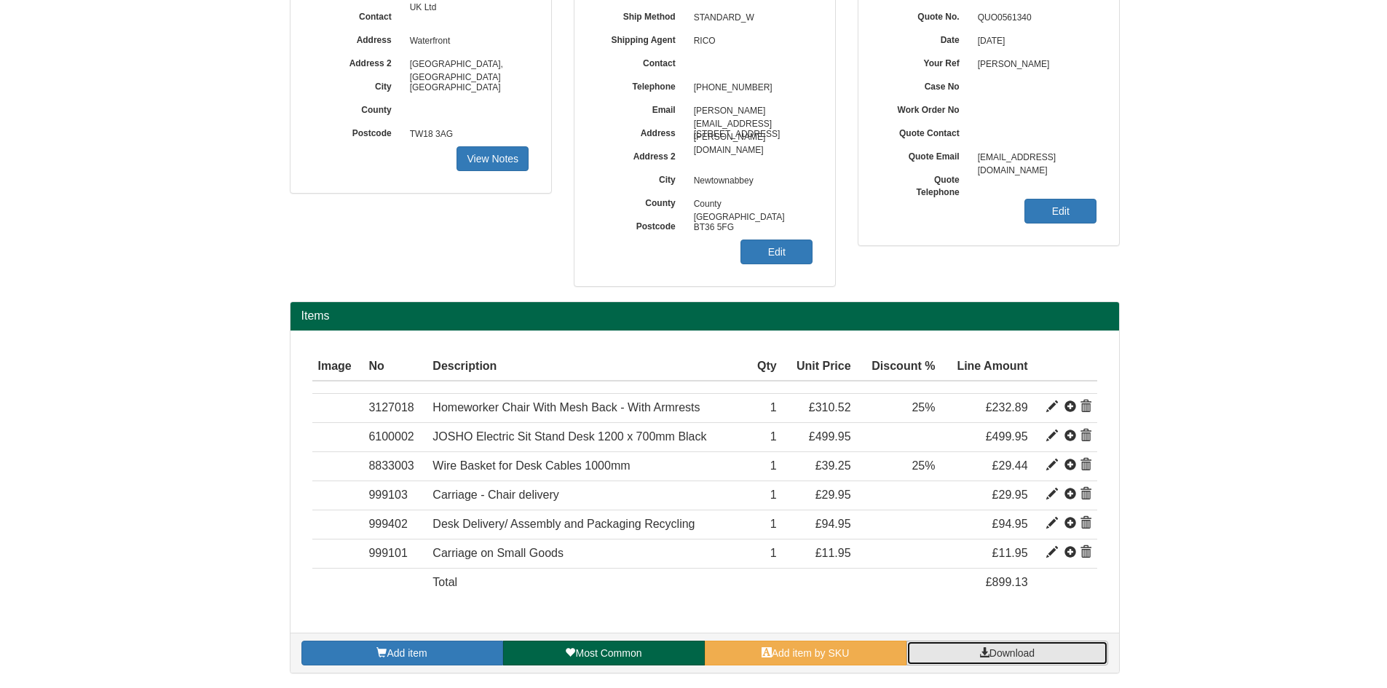
click at [1010, 647] on link "Download" at bounding box center [1007, 653] width 202 height 25
